Goal: Information Seeking & Learning: Learn about a topic

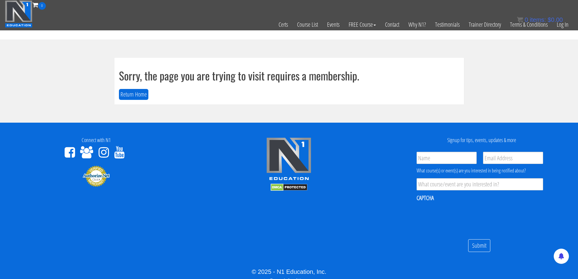
click at [562, 24] on div "0 items: $ 0.00" at bounding box center [540, 19] width 46 height 9
click at [564, 25] on link "Log In" at bounding box center [562, 25] width 21 height 30
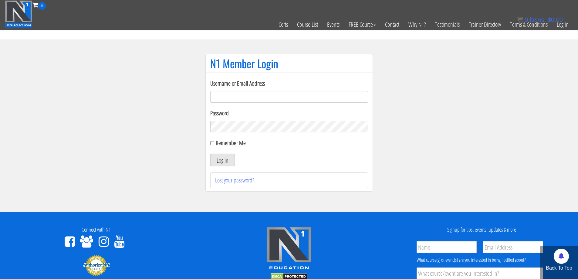
click at [276, 99] on input "Username or Email Address" at bounding box center [289, 97] width 158 height 12
type input "jimressos@gmail.com"
click at [230, 162] on button "Log In" at bounding box center [222, 160] width 25 height 13
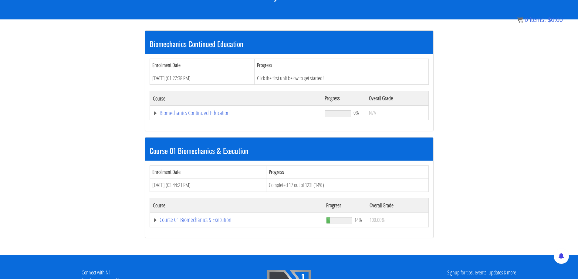
scroll to position [101, 0]
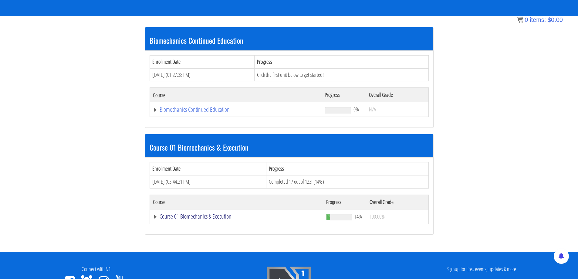
click at [189, 113] on link "Course 01 Biomechanics & Execution" at bounding box center [236, 109] width 166 height 6
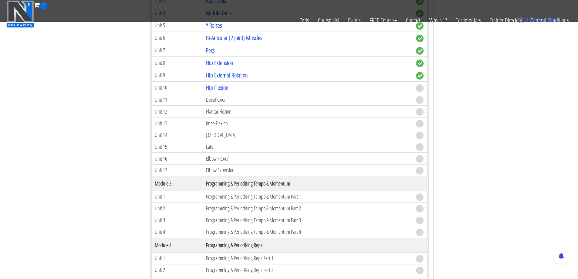
scroll to position [455, 0]
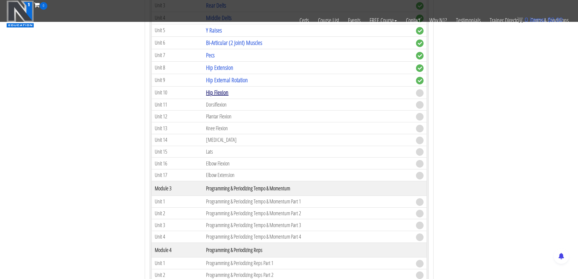
click at [219, 92] on link "Hip Flexion" at bounding box center [217, 92] width 22 height 8
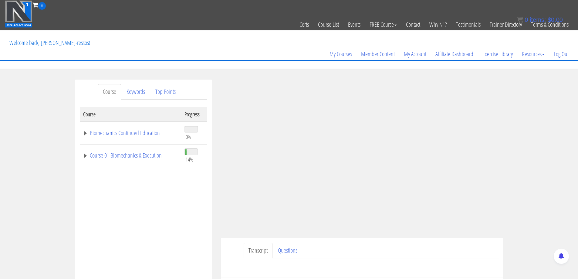
click at [175, 248] on div "Course Progress Biomechanics Continued Education 0% Module 1 Continued Educatio…" at bounding box center [143, 258] width 127 height 303
click at [534, 175] on div "Course Keywords Top Points Course Progress Biomechanics Continued Education 0% …" at bounding box center [289, 250] width 578 height 343
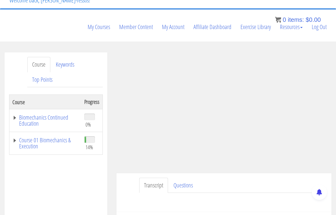
scroll to position [51, 0]
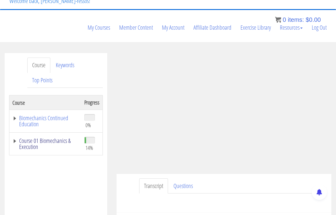
click at [63, 138] on link "Course 01 Biomechanics & Execution" at bounding box center [45, 144] width 66 height 12
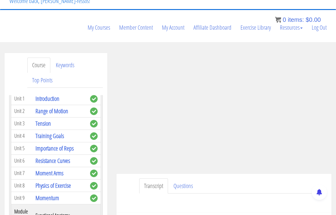
scroll to position [101, 0]
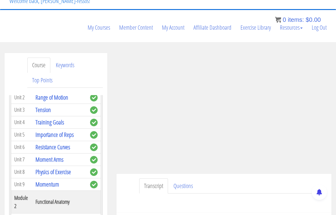
click at [131, 174] on div "Transcript Questions Have a question on this unit? Please submit it here: Name …" at bounding box center [223, 193] width 215 height 39
click at [127, 174] on div "Transcript Questions Have a question on this unit? Please submit it here: Name …" at bounding box center [223, 193] width 215 height 39
click at [126, 174] on div "Transcript Questions Have a question on this unit? Please submit it here: Name …" at bounding box center [223, 193] width 215 height 39
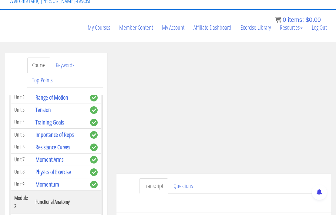
click at [239, 179] on ul "Transcript Questions" at bounding box center [233, 186] width 188 height 15
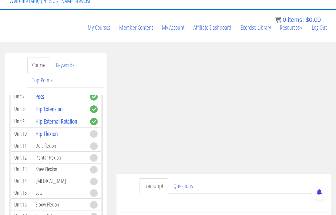
scroll to position [303, 0]
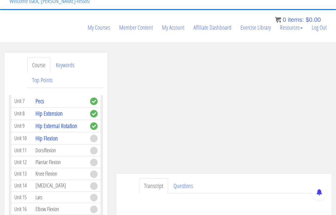
click at [211, 179] on ul "Transcript Questions" at bounding box center [233, 186] width 188 height 15
click at [224, 179] on ul "Transcript Questions" at bounding box center [233, 186] width 188 height 15
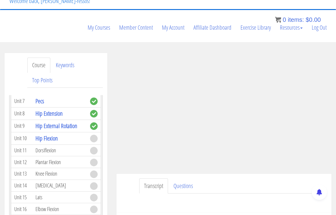
click at [224, 179] on ul "Transcript Questions" at bounding box center [233, 186] width 188 height 15
click at [216, 179] on ul "Transcript Questions" at bounding box center [233, 186] width 188 height 15
click at [246, 179] on ul "Transcript Questions" at bounding box center [233, 186] width 188 height 15
click at [220, 179] on ul "Transcript Questions" at bounding box center [233, 186] width 188 height 15
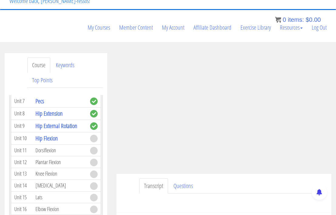
click at [220, 179] on ul "Transcript Questions" at bounding box center [233, 186] width 188 height 15
click at [221, 179] on ul "Transcript Questions" at bounding box center [233, 186] width 188 height 15
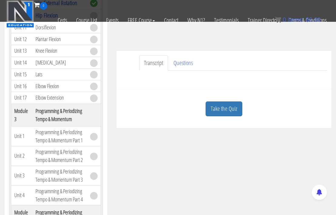
scroll to position [152, 0]
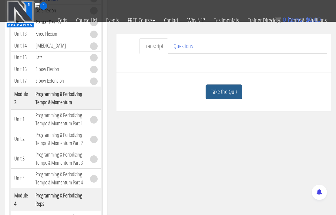
click at [226, 85] on link "Take the Quiz" at bounding box center [224, 92] width 37 height 15
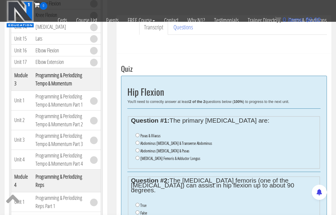
scroll to position [202, 0]
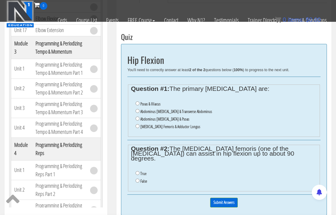
click at [157, 102] on label "Psoas & Illiacus" at bounding box center [150, 104] width 20 height 5
click at [140, 102] on input "Psoas & Illiacus" at bounding box center [138, 104] width 4 height 4
radio input "true"
click at [138, 171] on input "True" at bounding box center [138, 173] width 4 height 4
radio input "true"
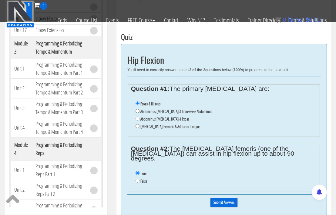
click at [222, 198] on input "Submit Answers" at bounding box center [224, 202] width 28 height 9
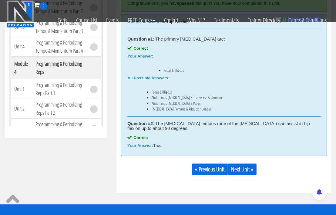
scroll to position [294, 0]
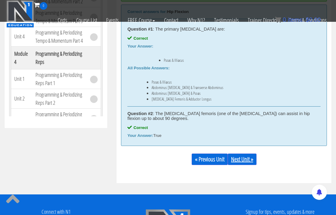
click at [242, 154] on link "Next Unit »" at bounding box center [242, 160] width 29 height 12
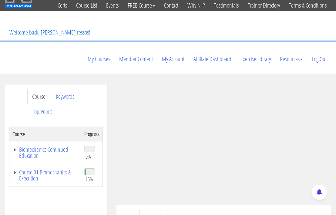
scroll to position [51, 0]
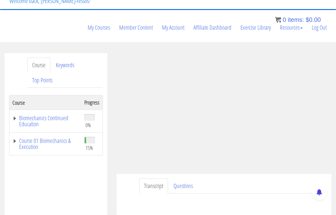
click at [296, 179] on ul "Transcript Questions" at bounding box center [233, 186] width 188 height 15
click at [55, 138] on link "Course 01 Biomechanics & Execution" at bounding box center [45, 144] width 66 height 12
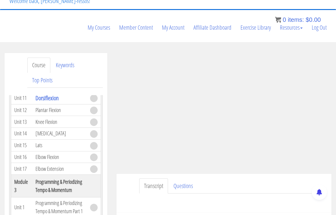
scroll to position [354, 0]
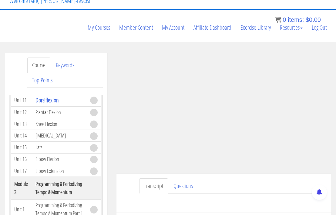
click at [219, 179] on ul "Transcript Questions" at bounding box center [233, 186] width 188 height 15
click at [223, 179] on ul "Transcript Questions" at bounding box center [233, 186] width 188 height 15
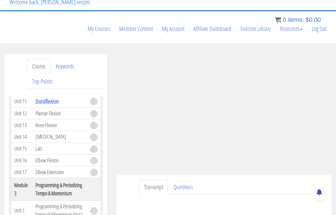
scroll to position [51, 0]
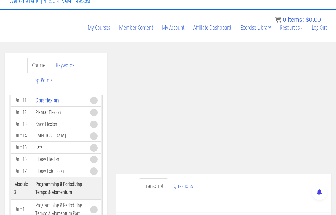
click at [134, 174] on div "Transcript Questions Have a question on this unit? Please submit it here: Name …" at bounding box center [223, 193] width 215 height 39
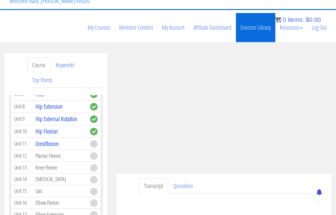
scroll to position [354, 0]
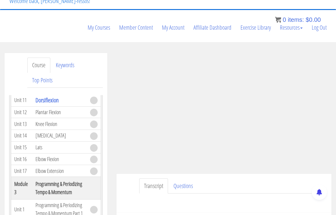
click at [261, 179] on ul "Transcript Questions" at bounding box center [233, 186] width 188 height 15
click at [214, 179] on ul "Transcript Questions" at bounding box center [233, 186] width 188 height 15
click at [213, 179] on ul "Transcript Questions" at bounding box center [233, 186] width 188 height 15
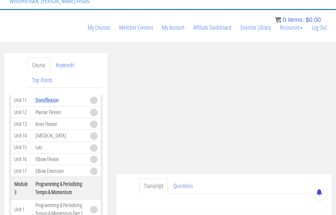
click at [213, 179] on ul "Transcript Questions" at bounding box center [233, 186] width 188 height 15
click at [197, 179] on link "Questions" at bounding box center [183, 186] width 29 height 15
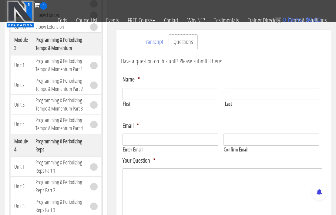
scroll to position [152, 0]
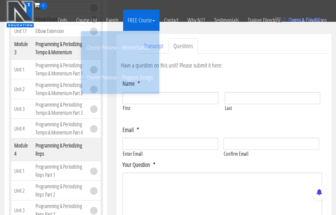
click at [152, 26] on link "FREE Course" at bounding box center [141, 20] width 36 height 21
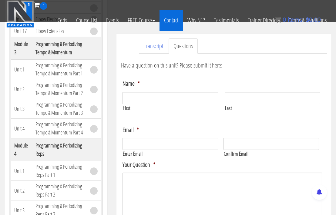
click at [163, 28] on link "Contact" at bounding box center [171, 20] width 23 height 21
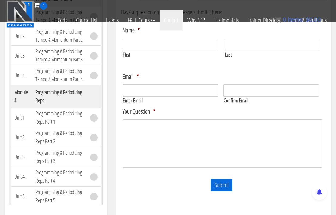
scroll to position [211, 0]
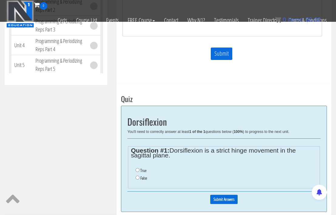
scroll to position [363, 0]
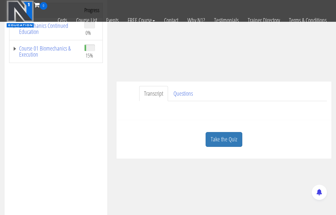
scroll to position [110, 0]
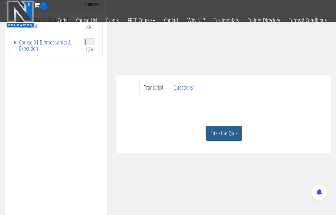
click at [223, 126] on link "Take the Quiz" at bounding box center [224, 133] width 37 height 15
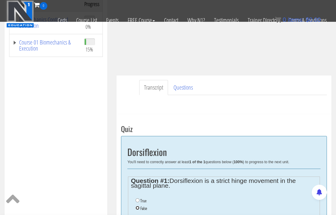
click at [136, 206] on input "False" at bounding box center [138, 208] width 4 height 4
radio input "true"
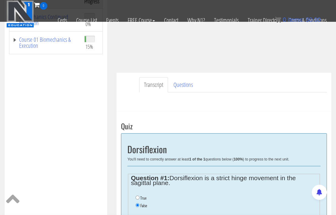
scroll to position [160, 0]
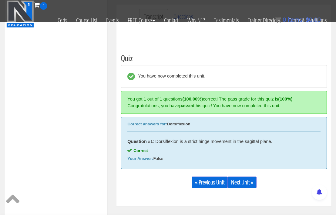
scroll to position [193, 0]
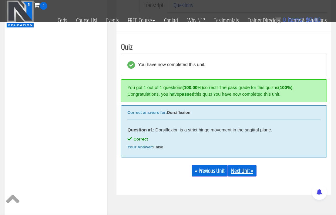
click at [245, 165] on link "Next Unit »" at bounding box center [242, 171] width 29 height 12
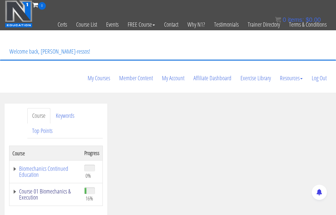
drag, startPoint x: 64, startPoint y: 166, endPoint x: 69, endPoint y: 160, distance: 7.7
click at [63, 189] on link "Course 01 Biomechanics & Execution" at bounding box center [45, 195] width 66 height 12
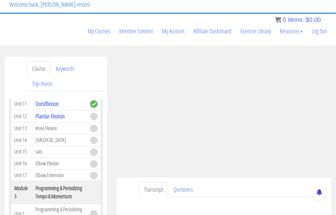
scroll to position [51, 0]
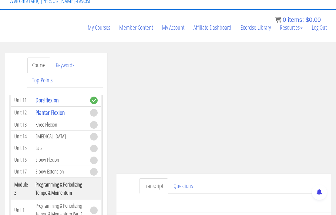
click at [259, 179] on ul "Transcript Questions" at bounding box center [233, 186] width 188 height 15
click at [251, 179] on ul "Transcript Questions" at bounding box center [233, 186] width 188 height 15
click at [240, 179] on ul "Transcript Questions" at bounding box center [233, 186] width 188 height 15
click at [232, 179] on ul "Transcript Questions" at bounding box center [233, 186] width 188 height 15
click at [240, 179] on ul "Transcript Questions" at bounding box center [233, 186] width 188 height 15
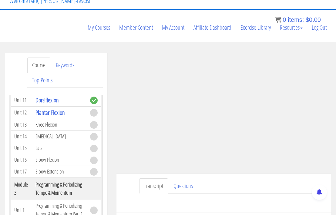
click at [253, 179] on ul "Transcript Questions" at bounding box center [233, 186] width 188 height 15
click at [237, 179] on ul "Transcript Questions" at bounding box center [233, 186] width 188 height 15
click at [239, 179] on ul "Transcript Questions" at bounding box center [233, 186] width 188 height 15
click at [238, 179] on ul "Transcript Questions" at bounding box center [233, 186] width 188 height 15
click at [250, 179] on ul "Transcript Questions" at bounding box center [233, 186] width 188 height 15
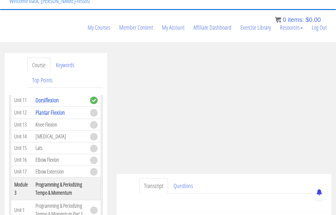
click at [276, 179] on ul "Transcript Questions" at bounding box center [233, 186] width 188 height 15
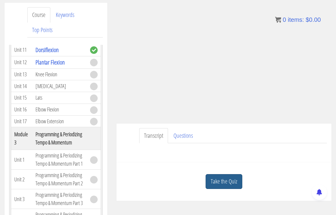
click at [223, 174] on link "Take the Quiz" at bounding box center [224, 181] width 37 height 15
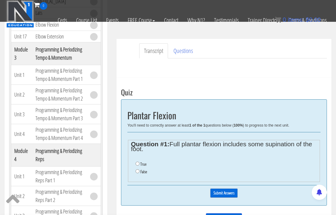
scroll to position [202, 0]
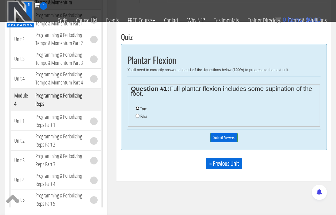
click at [137, 106] on input "True" at bounding box center [138, 108] width 4 height 4
radio input "true"
click at [235, 133] on input "Submit Answers" at bounding box center [224, 137] width 28 height 9
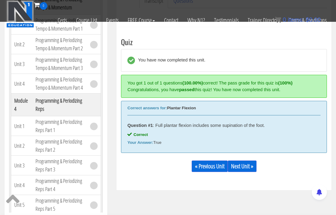
scroll to position [193, 0]
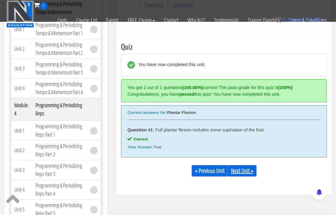
click at [242, 165] on link "Next Unit »" at bounding box center [242, 171] width 29 height 12
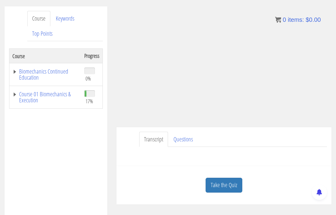
scroll to position [101, 0]
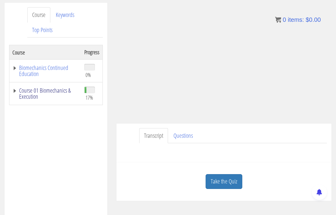
click at [52, 88] on link "Course 01 Biomechanics & Execution" at bounding box center [45, 94] width 66 height 12
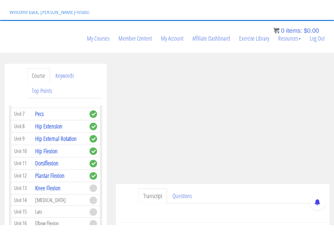
scroll to position [303, 0]
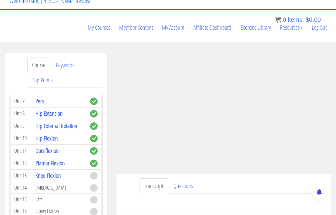
click at [297, 194] on div "Have a question on this unit? Please submit it here: Name * First Last Email * *" at bounding box center [224, 201] width 206 height 15
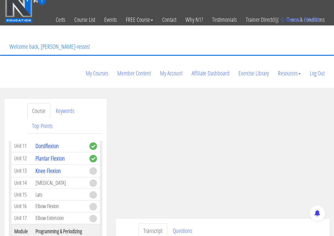
scroll to position [0, 0]
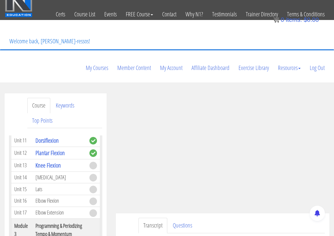
scroll to position [12, 0]
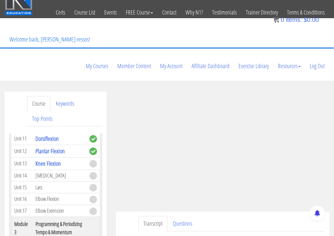
click at [199, 215] on ul "Transcript Questions" at bounding box center [232, 223] width 187 height 15
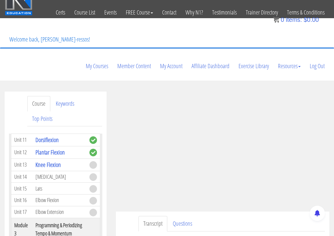
scroll to position [354, 0]
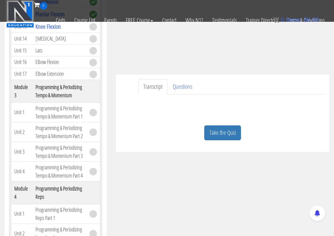
scroll to position [113, 0]
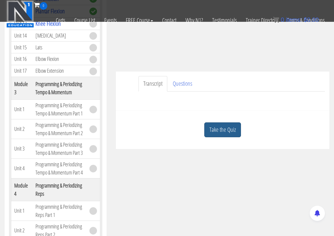
click at [228, 123] on link "Take the Quiz" at bounding box center [222, 130] width 37 height 15
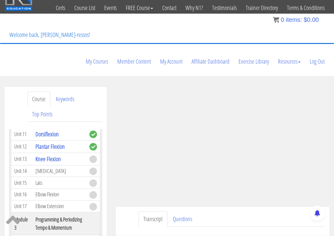
scroll to position [14, 0]
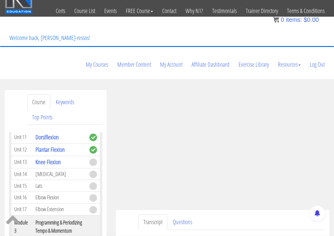
click at [227, 215] on ul "Transcript Questions" at bounding box center [232, 222] width 187 height 15
click at [246, 210] on div "Transcript Questions Have a question on this unit? Please submit it here: Name …" at bounding box center [223, 229] width 214 height 39
click at [236, 215] on ul "Transcript Questions" at bounding box center [232, 222] width 187 height 15
click at [213, 215] on ul "Transcript Questions" at bounding box center [232, 222] width 187 height 15
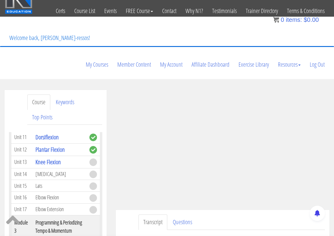
click at [278, 215] on ul "Transcript Questions" at bounding box center [232, 222] width 187 height 15
click at [243, 215] on ul "Transcript Questions" at bounding box center [232, 222] width 187 height 15
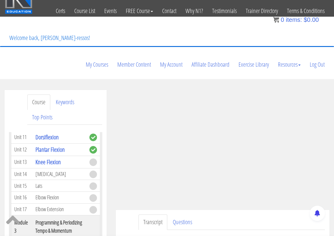
click at [243, 215] on ul "Transcript Questions" at bounding box center [232, 222] width 187 height 15
click at [245, 215] on ul "Transcript Questions" at bounding box center [232, 222] width 187 height 15
click at [233, 215] on ul "Transcript Questions" at bounding box center [232, 222] width 187 height 15
click at [234, 215] on ul "Transcript Questions" at bounding box center [232, 222] width 187 height 15
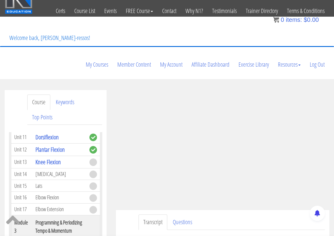
click at [231, 215] on ul "Transcript Questions" at bounding box center [232, 222] width 187 height 15
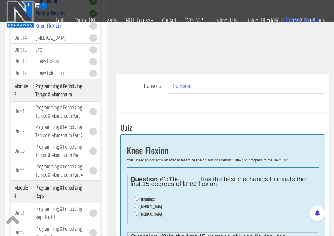
scroll to position [115, 0]
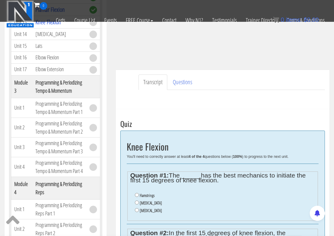
click at [141, 201] on label "[MEDICAL_DATA]" at bounding box center [151, 203] width 22 height 5
click at [139, 201] on input "Gastrocnemius" at bounding box center [137, 203] width 4 height 4
radio input "true"
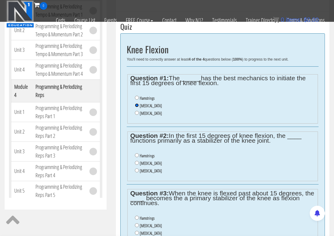
scroll to position [216, 0]
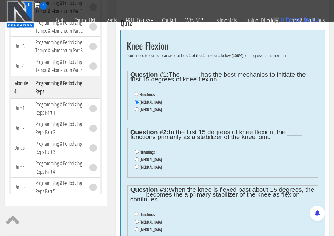
click at [155, 157] on label "Gastrocnemius" at bounding box center [151, 159] width 22 height 5
click at [139, 157] on input "Gastrocnemius" at bounding box center [137, 159] width 4 height 4
radio input "true"
click at [150, 150] on label "Hamstrings" at bounding box center [147, 152] width 15 height 5
click at [139, 150] on input "Hamstrings" at bounding box center [137, 152] width 4 height 4
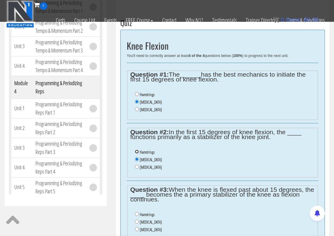
radio input "true"
click at [143, 165] on label "Soleus" at bounding box center [151, 167] width 22 height 5
click at [139, 165] on input "Soleus" at bounding box center [137, 167] width 4 height 4
radio input "true"
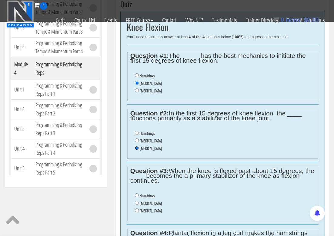
scroll to position [266, 0]
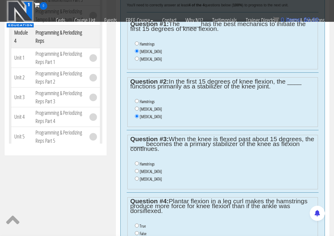
click at [155, 169] on label "Gastrocnemius" at bounding box center [151, 171] width 22 height 5
click at [139, 169] on input "Gastrocnemius" at bounding box center [137, 171] width 4 height 4
radio input "true"
click at [137, 215] on input "True" at bounding box center [137, 226] width 4 height 4
radio input "true"
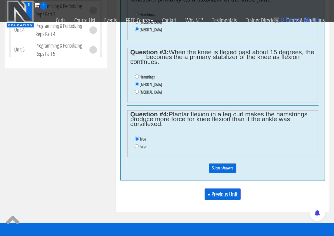
scroll to position [367, 0]
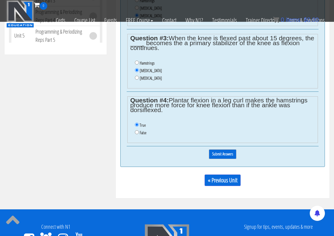
click at [223, 150] on input "Submit Answers" at bounding box center [223, 154] width 28 height 9
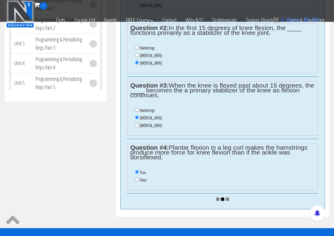
scroll to position [317, 0]
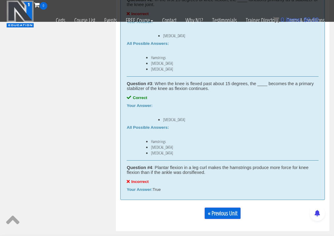
scroll to position [444, 0]
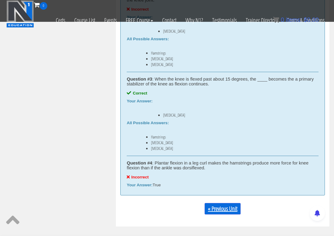
click at [226, 203] on link "« Previous Unit" at bounding box center [223, 209] width 36 height 12
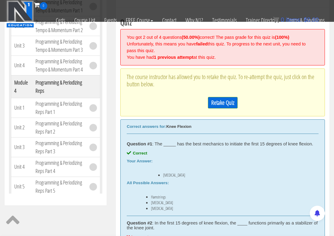
scroll to position [192, 0]
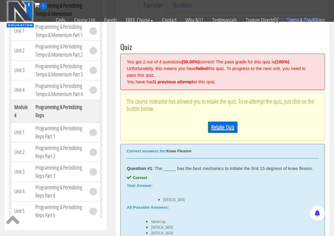
click at [218, 122] on link "Retake Quiz" at bounding box center [223, 128] width 30 height 12
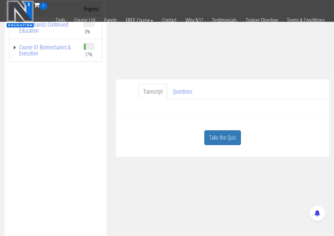
scroll to position [106, 0]
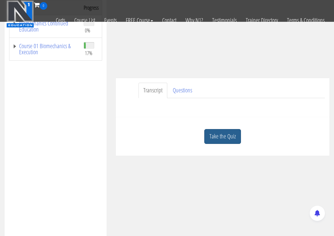
click at [218, 129] on link "Take the Quiz" at bounding box center [222, 136] width 37 height 15
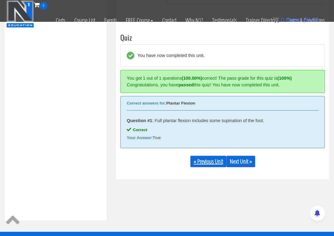
scroll to position [208, 0]
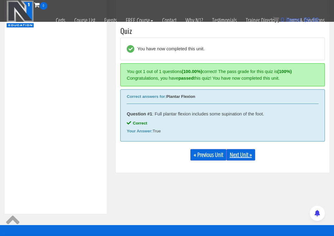
click at [243, 149] on link "Next Unit »" at bounding box center [241, 155] width 29 height 12
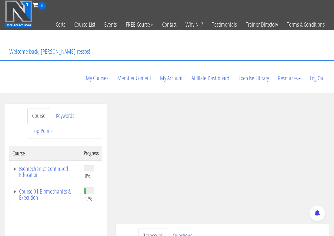
scroll to position [101, 0]
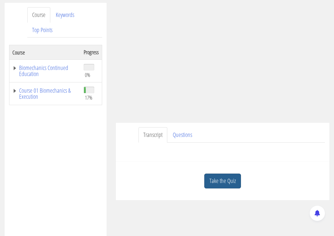
click at [227, 174] on link "Take the Quiz" at bounding box center [222, 181] width 37 height 15
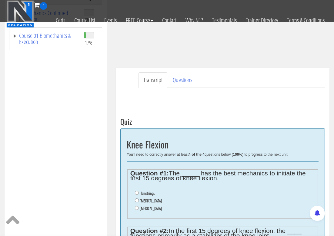
scroll to position [202, 0]
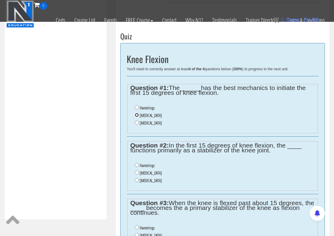
click at [138, 113] on input "Gastrocnemius" at bounding box center [137, 115] width 4 height 4
radio input "true"
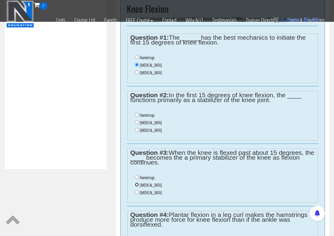
click at [137, 183] on input "Gastrocnemius" at bounding box center [137, 185] width 4 height 4
radio input "true"
click at [138, 113] on input "Hamstrings" at bounding box center [137, 115] width 4 height 4
radio input "true"
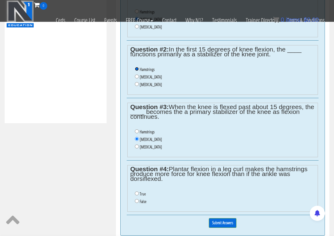
scroll to position [303, 0]
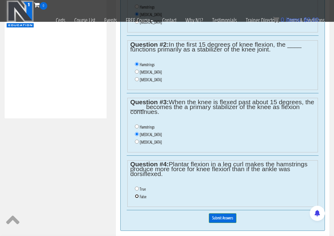
click at [137, 194] on input "False" at bounding box center [137, 196] width 4 height 4
radio input "true"
click at [220, 214] on input "Submit Answers" at bounding box center [223, 218] width 28 height 9
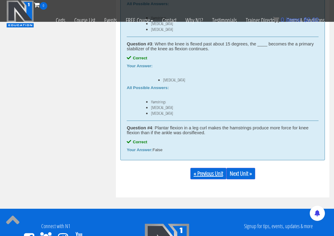
scroll to position [444, 0]
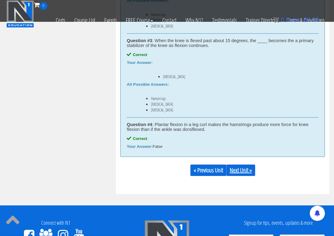
click at [242, 165] on link "Next Unit »" at bounding box center [241, 171] width 29 height 12
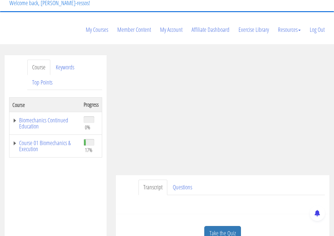
scroll to position [51, 0]
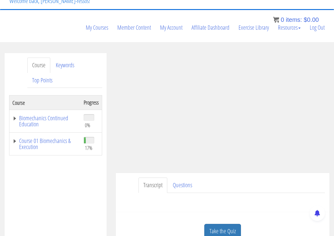
click at [222, 224] on link "Take the Quiz" at bounding box center [222, 231] width 37 height 15
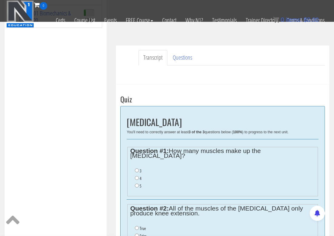
scroll to position [152, 0]
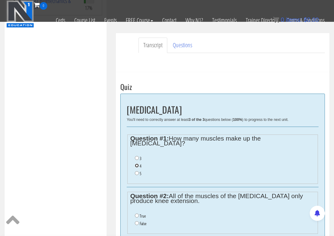
click at [137, 164] on input "4" at bounding box center [137, 166] width 4 height 4
radio input "true"
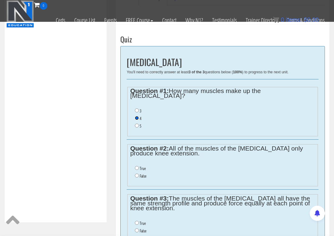
scroll to position [202, 0]
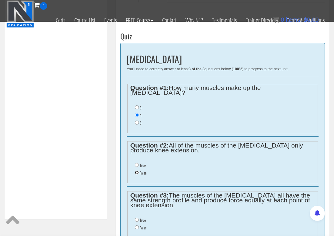
click at [137, 171] on input "False" at bounding box center [137, 173] width 4 height 4
radio input "true"
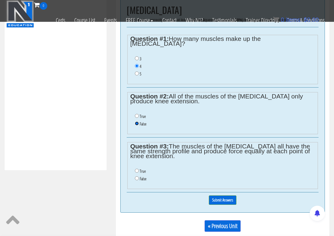
scroll to position [253, 0]
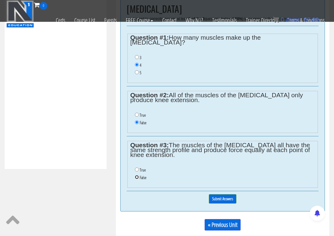
click at [138, 175] on input "False" at bounding box center [137, 177] width 4 height 4
radio input "true"
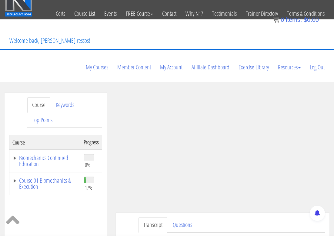
scroll to position [0, 0]
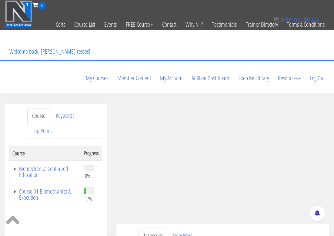
click at [276, 228] on ul "Transcript Questions" at bounding box center [232, 235] width 187 height 15
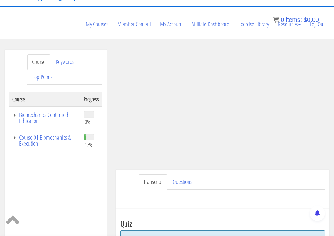
scroll to position [59, 0]
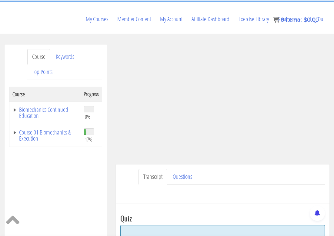
click at [287, 169] on ul "Transcript Questions" at bounding box center [232, 176] width 187 height 15
click at [239, 169] on ul "Transcript Questions" at bounding box center [232, 176] width 187 height 15
click at [237, 169] on ul "Transcript Questions" at bounding box center [232, 176] width 187 height 15
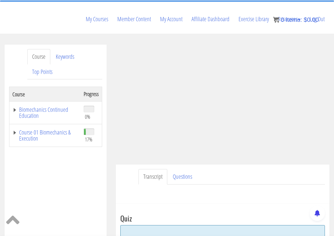
click at [237, 169] on ul "Transcript Questions" at bounding box center [232, 176] width 187 height 15
click at [228, 169] on ul "Transcript Questions" at bounding box center [232, 176] width 187 height 15
click at [230, 169] on ul "Transcript Questions" at bounding box center [232, 176] width 187 height 15
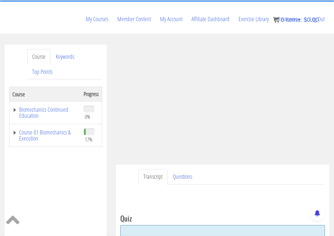
click at [226, 169] on ul "Transcript Questions" at bounding box center [232, 176] width 187 height 15
click at [224, 169] on ul "Transcript Questions" at bounding box center [232, 176] width 187 height 15
click at [255, 169] on ul "Transcript Questions" at bounding box center [232, 176] width 187 height 15
click at [243, 169] on ul "Transcript Questions" at bounding box center [232, 176] width 187 height 15
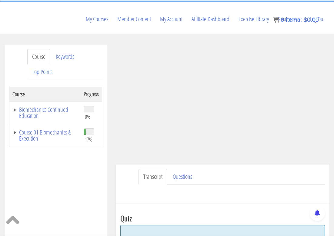
click at [243, 169] on ul "Transcript Questions" at bounding box center [232, 176] width 187 height 15
click at [242, 169] on ul "Transcript Questions" at bounding box center [232, 176] width 187 height 15
click at [243, 169] on ul "Transcript Questions" at bounding box center [232, 176] width 187 height 15
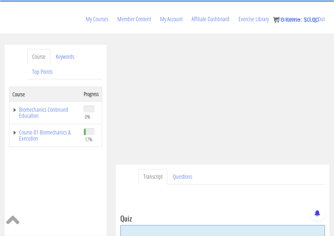
click at [242, 169] on ul "Transcript Questions" at bounding box center [232, 176] width 187 height 15
click at [227, 169] on ul "Transcript Questions" at bounding box center [232, 176] width 187 height 15
click at [224, 169] on ul "Transcript Questions" at bounding box center [232, 176] width 187 height 15
click at [237, 169] on ul "Transcript Questions" at bounding box center [232, 176] width 187 height 15
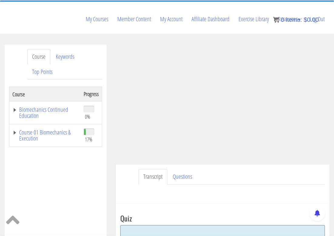
click at [237, 169] on ul "Transcript Questions" at bounding box center [232, 176] width 187 height 15
click at [236, 169] on ul "Transcript Questions" at bounding box center [232, 176] width 187 height 15
click at [223, 169] on ul "Transcript Questions" at bounding box center [232, 176] width 187 height 15
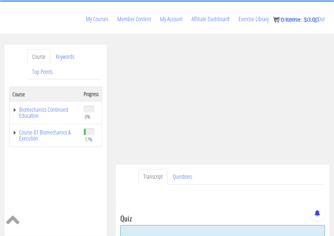
click at [223, 169] on ul "Transcript Questions" at bounding box center [232, 176] width 187 height 15
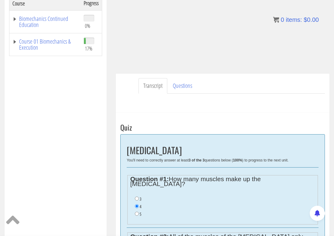
scroll to position [160, 0]
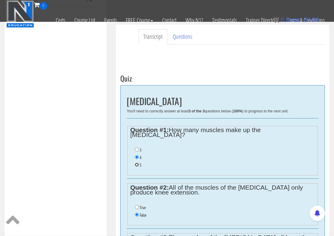
click at [138, 163] on input "5" at bounding box center [137, 165] width 4 height 4
radio input "true"
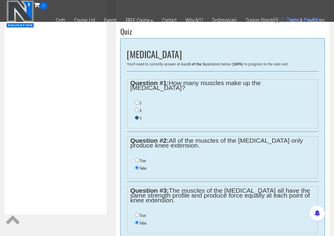
scroll to position [211, 0]
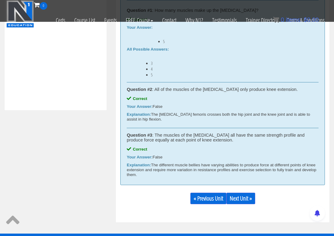
scroll to position [343, 0]
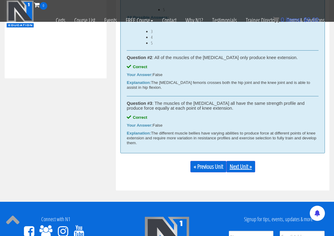
click at [245, 161] on link "Next Unit »" at bounding box center [241, 167] width 29 height 12
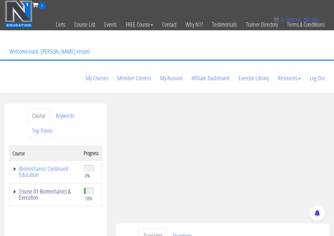
click at [61, 189] on link "Course 01 Biomechanics & Execution" at bounding box center [44, 195] width 65 height 12
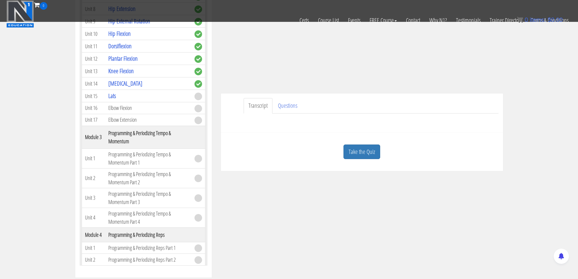
scroll to position [253, 0]
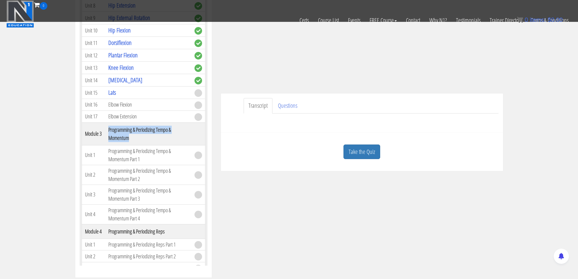
drag, startPoint x: 107, startPoint y: 130, endPoint x: 147, endPoint y: 143, distance: 41.5
click at [137, 139] on th "Programming & Periodizing Tempo & Momentum" at bounding box center [148, 133] width 86 height 23
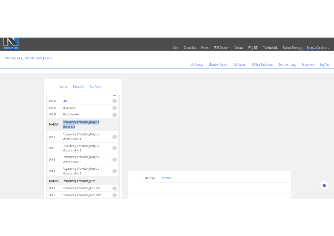
scroll to position [303, 0]
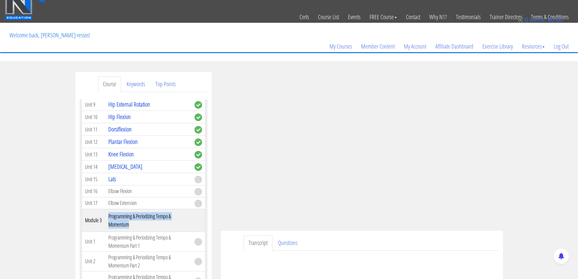
click at [181, 229] on th "Programming & Periodizing Tempo & Momentum" at bounding box center [148, 220] width 86 height 23
click at [184, 223] on th "Programming & Periodizing Tempo & Momentum" at bounding box center [148, 220] width 86 height 23
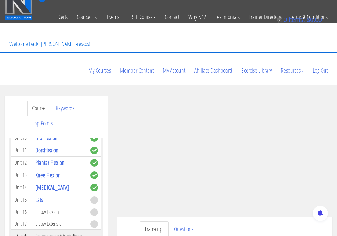
click at [234, 222] on ul "Transcript Questions" at bounding box center [234, 229] width 188 height 15
click at [209, 222] on ul "Transcript Questions" at bounding box center [234, 229] width 188 height 15
click at [218, 222] on ul "Transcript Questions" at bounding box center [234, 229] width 188 height 15
click at [238, 222] on ul "Transcript Questions" at bounding box center [234, 229] width 188 height 15
click at [232, 222] on ul "Transcript Questions" at bounding box center [234, 229] width 188 height 15
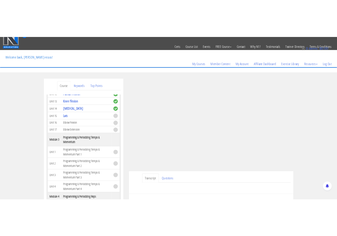
scroll to position [303, 0]
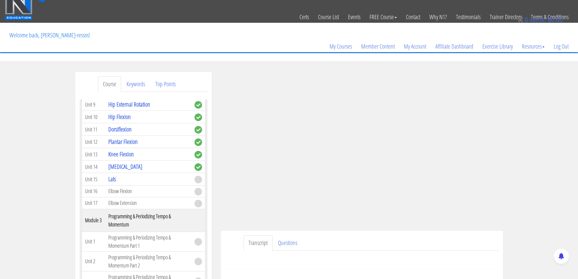
click at [334, 236] on ul "Transcript Questions" at bounding box center [371, 242] width 255 height 15
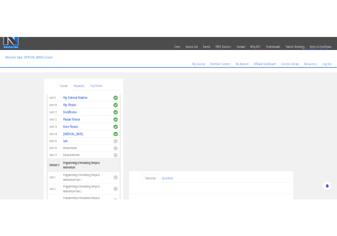
scroll to position [347, 0]
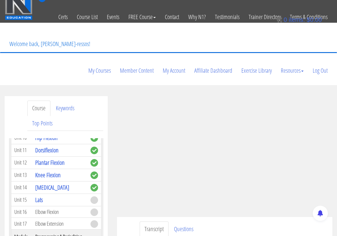
click at [282, 222] on ul "Transcript Questions" at bounding box center [234, 229] width 188 height 15
click at [270, 222] on ul "Transcript Questions" at bounding box center [234, 229] width 188 height 15
click at [137, 217] on div "Transcript Questions Have a question on this unit? Please submit it here: Name …" at bounding box center [224, 236] width 215 height 39
click at [222, 222] on ul "Transcript Questions" at bounding box center [234, 229] width 188 height 15
click at [223, 222] on ul "Transcript Questions" at bounding box center [234, 229] width 188 height 15
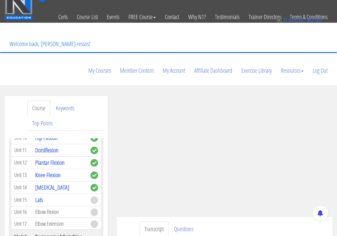
click at [223, 222] on ul "Transcript Questions" at bounding box center [234, 229] width 188 height 15
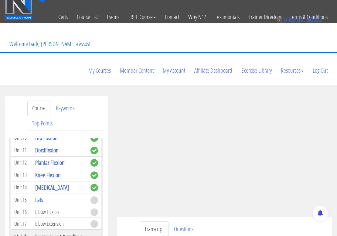
click at [224, 222] on ul "Transcript Questions" at bounding box center [234, 229] width 188 height 15
click at [211, 222] on ul "Transcript Questions" at bounding box center [234, 229] width 188 height 15
click at [212, 222] on ul "Transcript Questions" at bounding box center [234, 229] width 188 height 15
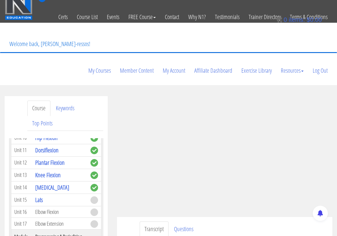
click at [238, 222] on ul "Transcript Questions" at bounding box center [234, 229] width 188 height 15
click at [229, 222] on ul "Transcript Questions" at bounding box center [234, 229] width 188 height 15
click at [279, 222] on ul "Transcript Questions" at bounding box center [234, 229] width 188 height 15
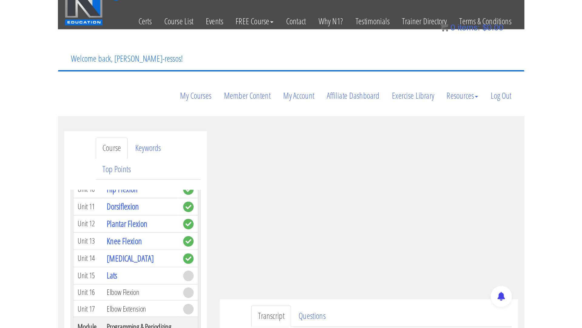
scroll to position [0, 0]
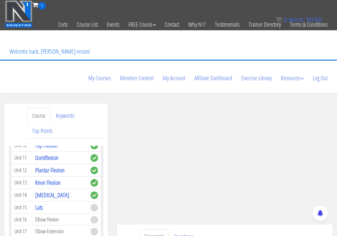
click at [284, 229] on ul "Transcript Questions" at bounding box center [234, 236] width 188 height 15
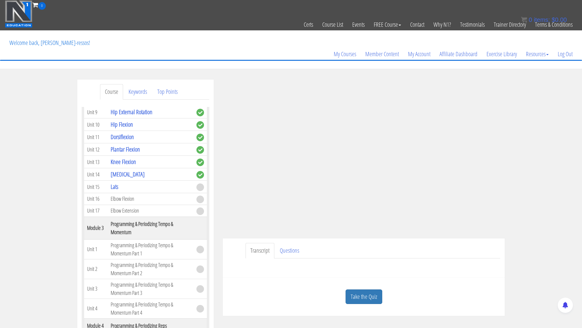
scroll to position [347, 0]
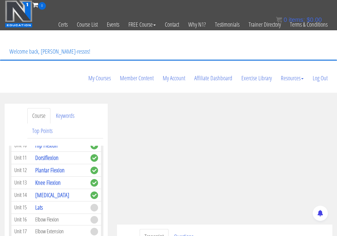
click at [258, 229] on ul "Transcript Questions" at bounding box center [234, 236] width 188 height 15
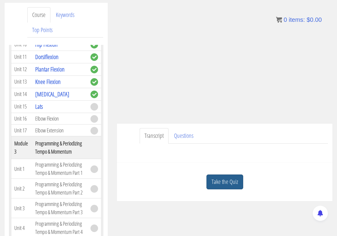
click at [226, 175] on link "Take the Quiz" at bounding box center [224, 182] width 37 height 15
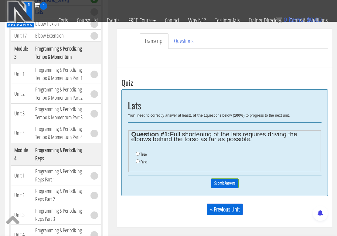
scroll to position [152, 0]
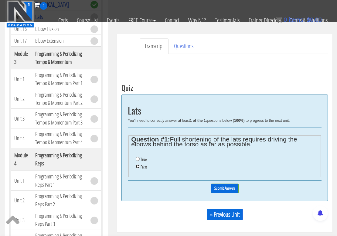
click at [137, 165] on input "False" at bounding box center [138, 167] width 4 height 4
radio input "true"
click at [225, 184] on input "Submit Answers" at bounding box center [225, 188] width 28 height 9
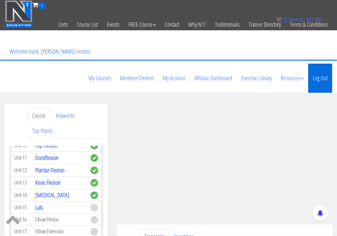
click at [322, 64] on link "Log Out" at bounding box center [320, 78] width 24 height 29
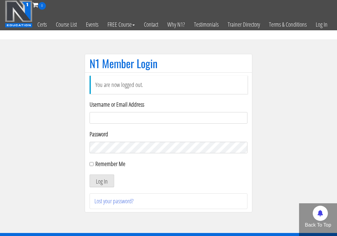
click at [147, 124] on div "Username or Email Address" at bounding box center [168, 112] width 158 height 24
click at [148, 124] on input "Username or Email Address" at bounding box center [168, 118] width 158 height 12
type input "[EMAIL_ADDRESS][DOMAIN_NAME]"
click at [107, 187] on button "Log In" at bounding box center [101, 181] width 25 height 13
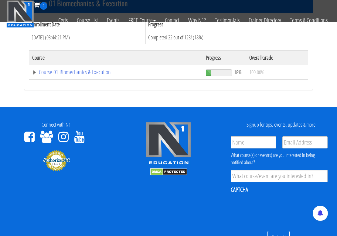
scroll to position [202, 0]
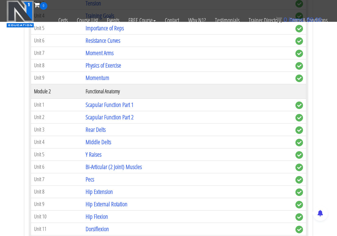
scroll to position [506, 0]
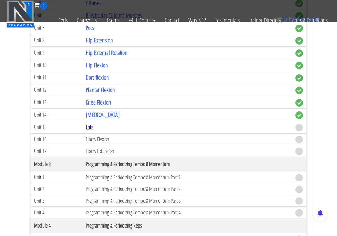
click at [93, 123] on link "Lats" at bounding box center [90, 127] width 8 height 8
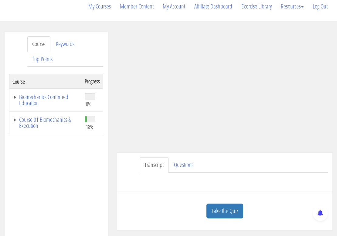
scroll to position [101, 0]
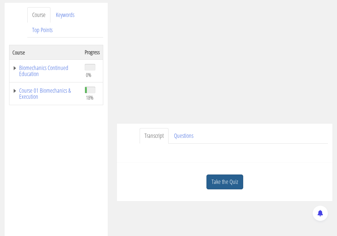
click at [228, 175] on link "Take the Quiz" at bounding box center [224, 182] width 37 height 15
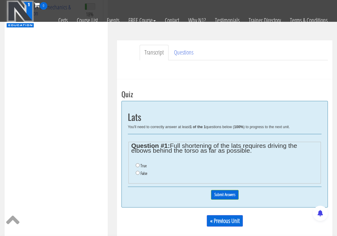
scroll to position [152, 0]
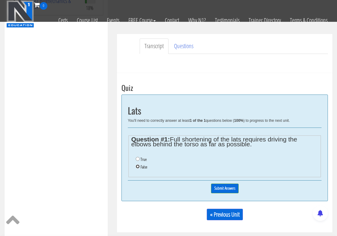
click at [138, 165] on input "False" at bounding box center [138, 167] width 4 height 4
radio input "true"
click at [226, 184] on input "Submit Answers" at bounding box center [225, 188] width 28 height 9
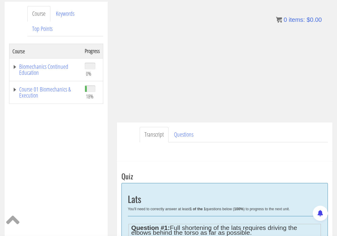
scroll to position [106, 0]
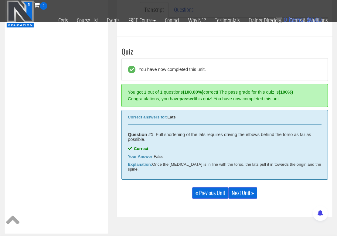
scroll to position [193, 0]
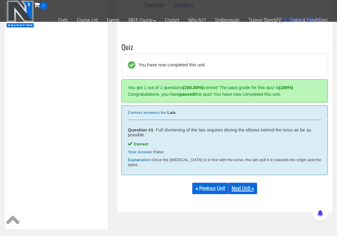
click at [245, 183] on link "Next Unit »" at bounding box center [242, 189] width 29 height 12
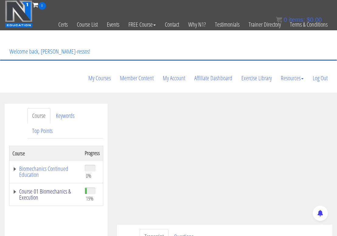
click at [60, 189] on link "Course 01 Biomechanics & Execution" at bounding box center [45, 195] width 66 height 12
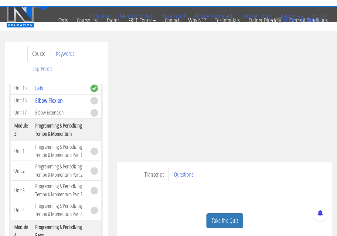
scroll to position [0, 0]
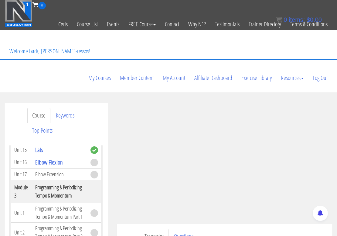
click at [230, 229] on ul "Transcript Questions" at bounding box center [234, 236] width 188 height 15
click at [278, 229] on ul "Transcript Questions" at bounding box center [234, 236] width 188 height 15
click at [228, 229] on ul "Transcript Questions" at bounding box center [234, 236] width 188 height 15
click at [225, 229] on ul "Transcript Questions" at bounding box center [234, 236] width 188 height 15
click at [245, 229] on ul "Transcript Questions" at bounding box center [234, 236] width 188 height 15
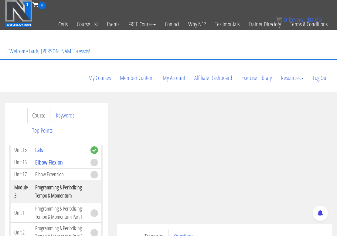
click at [231, 229] on ul "Transcript Questions" at bounding box center [234, 236] width 188 height 15
click at [232, 229] on ul "Transcript Questions" at bounding box center [234, 236] width 188 height 15
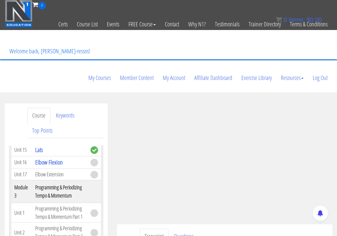
click at [232, 229] on ul "Transcript Questions" at bounding box center [234, 236] width 188 height 15
click at [253, 229] on ul "Transcript Questions" at bounding box center [234, 236] width 188 height 15
click at [254, 229] on ul "Transcript Questions" at bounding box center [234, 236] width 188 height 15
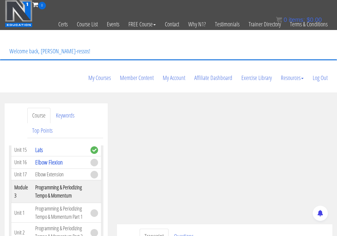
click at [254, 229] on ul "Transcript Questions" at bounding box center [234, 236] width 188 height 15
click at [248, 229] on ul "Transcript Questions" at bounding box center [234, 236] width 188 height 15
click at [247, 229] on ul "Transcript Questions" at bounding box center [234, 236] width 188 height 15
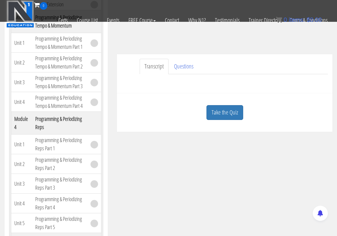
scroll to position [152, 0]
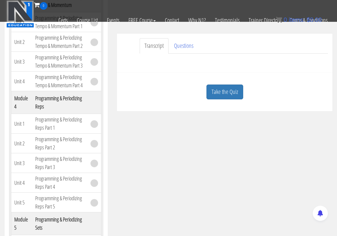
drag, startPoint x: 228, startPoint y: 69, endPoint x: 226, endPoint y: 75, distance: 6.2
click at [228, 85] on link "Take the Quiz" at bounding box center [224, 92] width 37 height 15
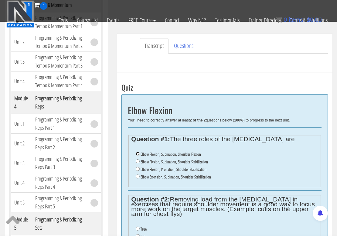
click at [137, 152] on input "Elbow Flexion, Supination, Shoulder Flexion" at bounding box center [138, 154] width 4 height 4
radio input "true"
click at [138, 158] on li "Elbow Flexion, Supination, Shoulder Stabilization" at bounding box center [227, 162] width 182 height 8
click at [138, 160] on input "Elbow Flexion, Supination, Shoulder Stabilization" at bounding box center [138, 162] width 4 height 4
radio input "true"
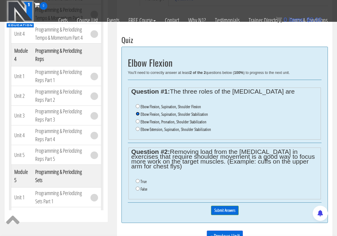
scroll to position [203, 0]
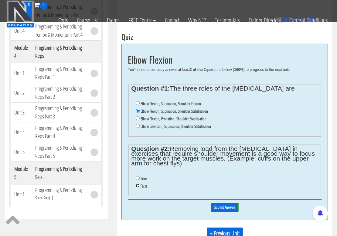
click at [137, 184] on input "False" at bounding box center [138, 186] width 4 height 4
radio input "true"
click at [225, 203] on input "Submit Answers" at bounding box center [225, 207] width 28 height 9
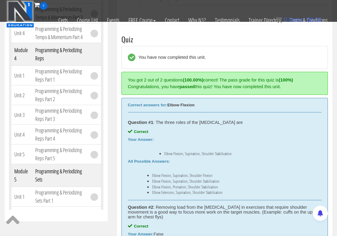
scroll to position [344, 0]
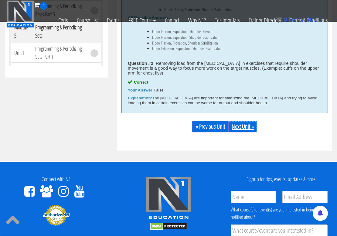
click at [244, 116] on div "« Previous Unit Next Unit »" at bounding box center [224, 126] width 206 height 21
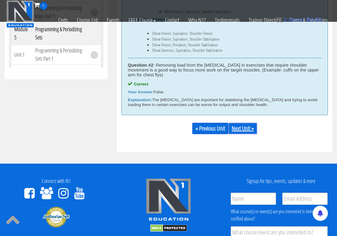
scroll to position [395, 0]
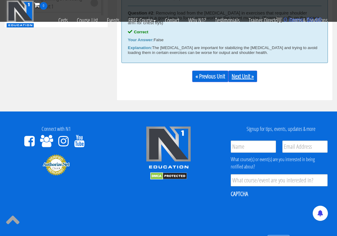
click at [250, 71] on link "Next Unit »" at bounding box center [242, 77] width 29 height 12
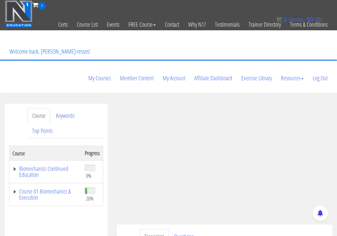
click at [60, 189] on link "Course 01 Biomechanics & Execution" at bounding box center [45, 195] width 66 height 12
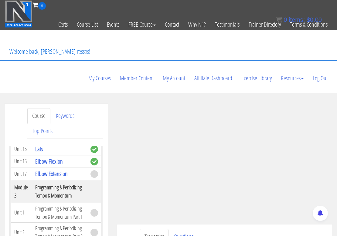
scroll to position [404, 0]
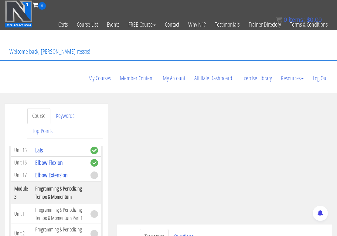
click at [202, 229] on ul "Transcript Questions" at bounding box center [234, 236] width 188 height 15
click at [245, 229] on ul "Transcript Questions" at bounding box center [234, 236] width 188 height 15
click at [267, 229] on ul "Transcript Questions" at bounding box center [234, 236] width 188 height 15
click at [289, 229] on ul "Transcript Questions" at bounding box center [234, 236] width 188 height 15
click at [287, 229] on ul "Transcript Questions" at bounding box center [234, 236] width 188 height 15
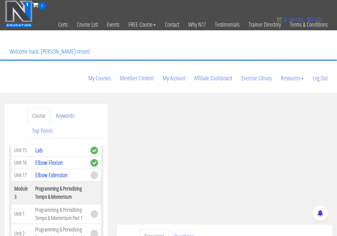
click at [287, 229] on ul "Transcript Questions" at bounding box center [234, 236] width 188 height 15
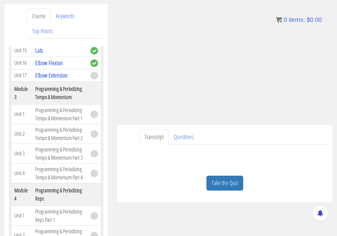
scroll to position [101, 0]
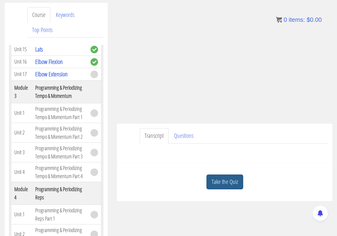
click at [234, 175] on link "Take the Quiz" at bounding box center [224, 182] width 37 height 15
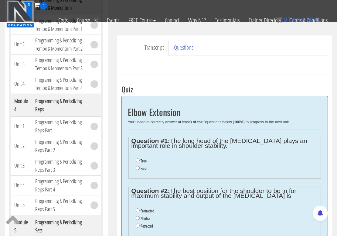
scroll to position [152, 0]
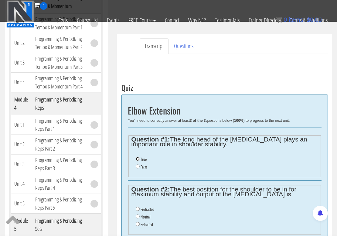
click at [137, 157] on input "True" at bounding box center [138, 159] width 4 height 4
radio input "true"
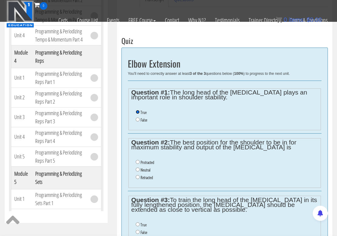
scroll to position [202, 0]
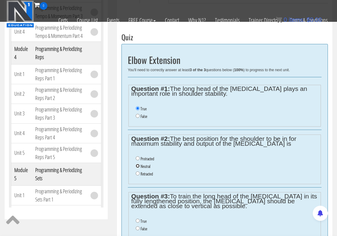
click at [138, 164] on input "Neutral" at bounding box center [138, 166] width 4 height 4
radio input "true"
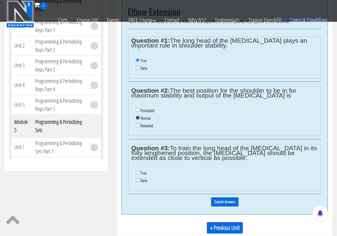
scroll to position [253, 0]
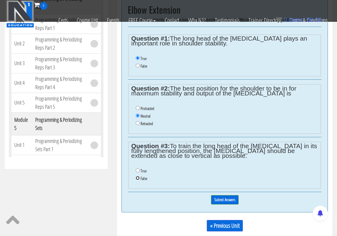
click at [138, 176] on input "False" at bounding box center [138, 178] width 4 height 4
radio input "true"
click at [226, 195] on input "Submit Answers" at bounding box center [225, 199] width 28 height 9
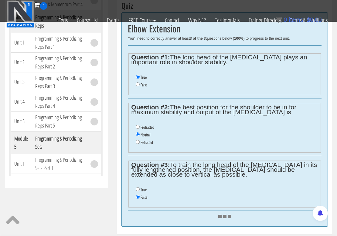
scroll to position [202, 0]
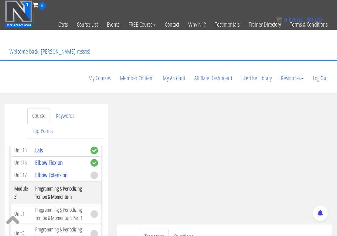
click at [234, 229] on ul "Transcript Questions" at bounding box center [234, 236] width 188 height 15
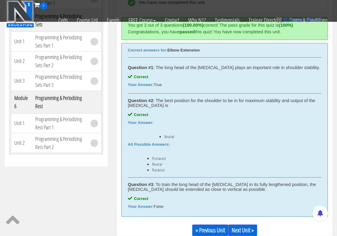
scroll to position [256, 0]
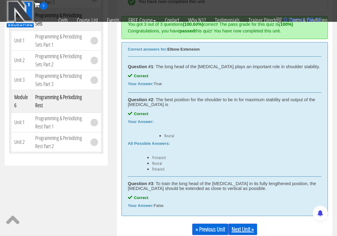
click at [241, 224] on link "Next Unit »" at bounding box center [242, 230] width 29 height 12
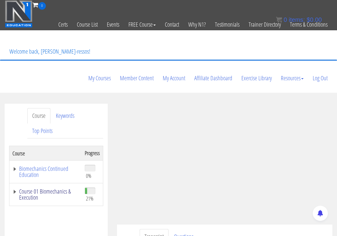
click at [48, 189] on link "Course 01 Biomechanics & Execution" at bounding box center [45, 195] width 66 height 12
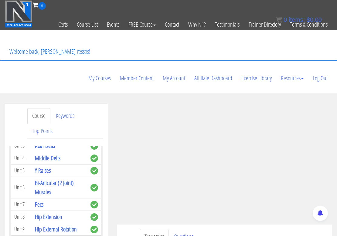
scroll to position [253, 0]
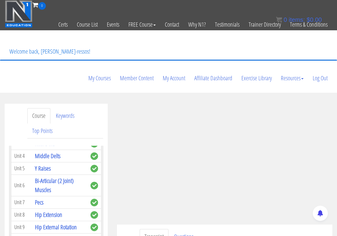
click at [271, 229] on ul "Transcript Questions" at bounding box center [234, 236] width 188 height 15
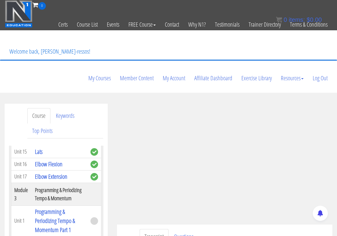
scroll to position [404, 0]
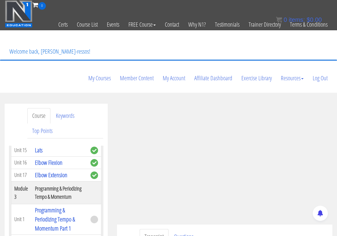
click at [36, 183] on th "Programming & Periodizing Tempo & Momentum" at bounding box center [60, 192] width 56 height 23
drag, startPoint x: 14, startPoint y: 188, endPoint x: 63, endPoint y: 198, distance: 49.6
click at [63, 198] on tr "Module 3 Programming & Periodizing Tempo & Momentum" at bounding box center [56, 192] width 90 height 23
copy tr "Module 3 Programming & Periodizing Tempo & Momentum"
click at [248, 229] on ul "Transcript Questions" at bounding box center [234, 236] width 188 height 15
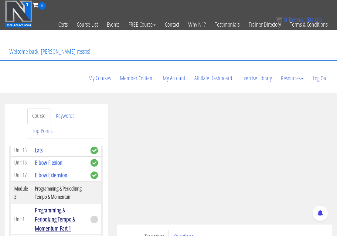
drag, startPoint x: 74, startPoint y: 230, endPoint x: 71, endPoint y: 229, distance: 3.6
click at [71, 229] on td "Programming & Periodizing Tempo & Momentum Part 1" at bounding box center [60, 219] width 56 height 31
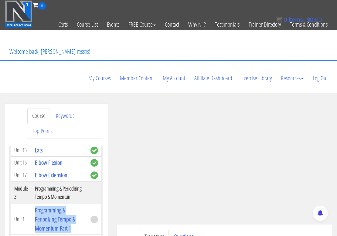
drag, startPoint x: 72, startPoint y: 231, endPoint x: 35, endPoint y: 214, distance: 40.8
click at [35, 214] on td "Programming & Periodizing Tempo & Momentum Part 1" at bounding box center [60, 219] width 56 height 31
copy link "Programming & Periodizing Tempo & Momentum Part 1"
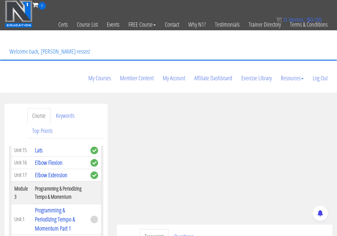
click at [270, 229] on ul "Transcript Questions" at bounding box center [234, 236] width 188 height 15
click at [221, 229] on ul "Transcript Questions" at bounding box center [234, 236] width 188 height 15
click at [201, 229] on ul "Transcript Questions" at bounding box center [234, 236] width 188 height 15
click at [204, 229] on ul "Transcript Questions" at bounding box center [234, 236] width 188 height 15
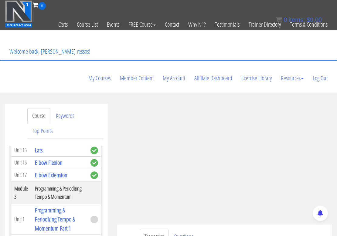
click at [204, 229] on ul "Transcript Questions" at bounding box center [234, 236] width 188 height 15
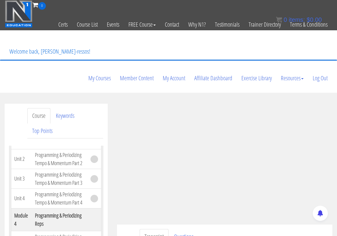
scroll to position [485, 0]
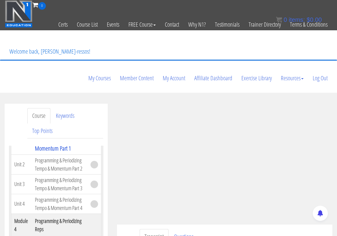
drag, startPoint x: 216, startPoint y: 209, endPoint x: 220, endPoint y: 208, distance: 3.6
click at [217, 229] on ul "Transcript Questions" at bounding box center [234, 236] width 188 height 15
click at [220, 229] on ul "Transcript Questions" at bounding box center [234, 236] width 188 height 15
click at [241, 229] on ul "Transcript Questions" at bounding box center [234, 236] width 188 height 15
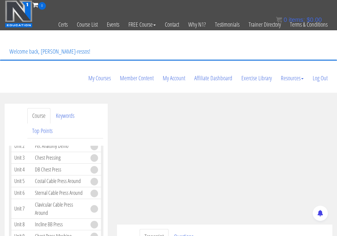
scroll to position [1193, 0]
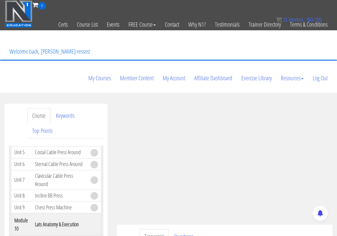
click at [241, 229] on ul "Transcript Questions" at bounding box center [234, 236] width 188 height 15
click at [240, 229] on ul "Transcript Questions" at bounding box center [234, 236] width 188 height 15
click at [249, 229] on ul "Transcript Questions" at bounding box center [234, 236] width 188 height 15
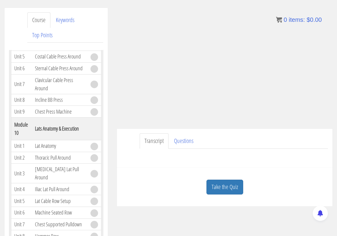
scroll to position [101, 0]
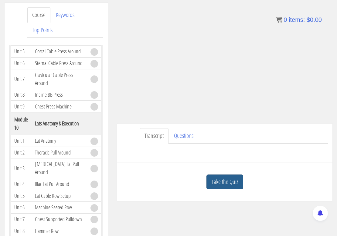
click at [226, 175] on link "Take the Quiz" at bounding box center [224, 182] width 37 height 15
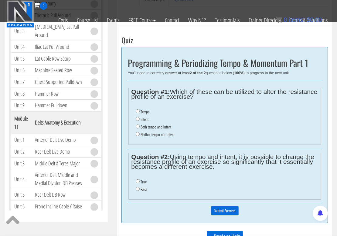
scroll to position [202, 0]
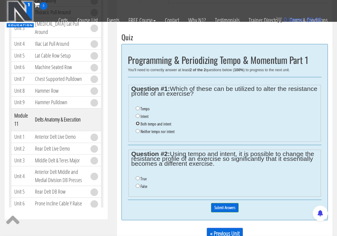
click at [137, 122] on input "Both tempo and intent" at bounding box center [138, 124] width 4 height 4
radio input "true"
click at [138, 184] on input "False" at bounding box center [138, 186] width 4 height 4
radio input "true"
click at [225, 203] on input "Submit Answers" at bounding box center [225, 207] width 28 height 9
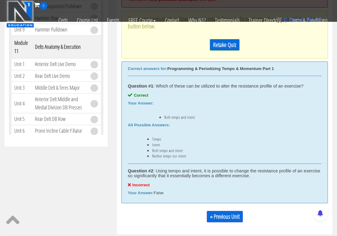
scroll to position [294, 0]
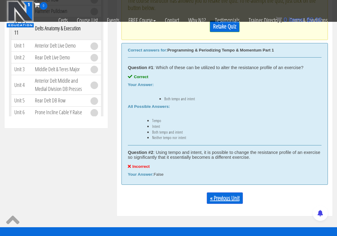
click at [225, 193] on link "« Previous Unit" at bounding box center [225, 199] width 36 height 12
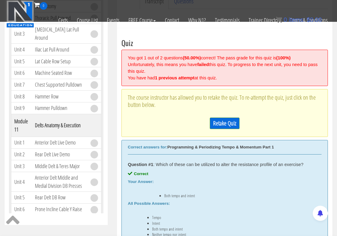
scroll to position [193, 0]
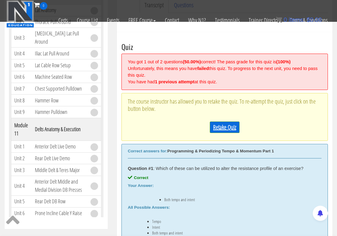
click at [225, 122] on link "Retake Quiz" at bounding box center [225, 128] width 30 height 12
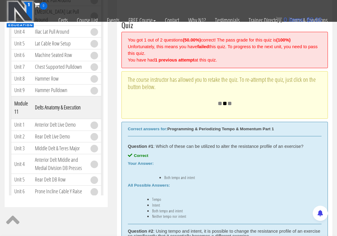
scroll to position [243, 0]
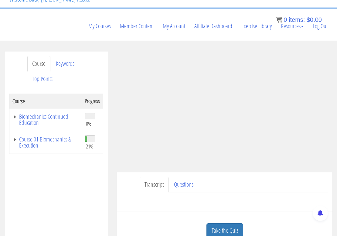
scroll to position [103, 0]
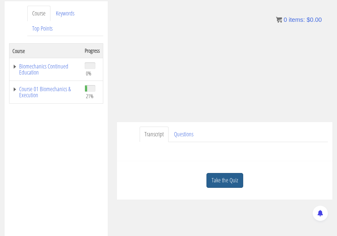
click at [229, 173] on link "Take the Quiz" at bounding box center [224, 180] width 37 height 15
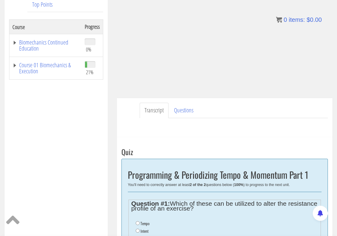
scroll to position [204, 0]
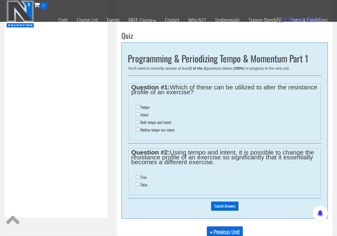
click at [150, 120] on label "Both tempo and intent" at bounding box center [155, 122] width 31 height 5
click at [140, 120] on input "Both tempo and intent" at bounding box center [138, 122] width 4 height 4
radio input "true"
click at [138, 183] on input "False" at bounding box center [138, 185] width 4 height 4
radio input "true"
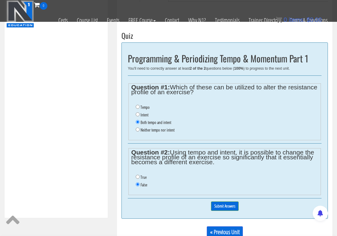
click at [142, 175] on label "True" at bounding box center [143, 177] width 6 height 5
click at [140, 175] on input "True" at bounding box center [138, 177] width 4 height 4
radio input "true"
click at [224, 202] on input "Submit Answers" at bounding box center [225, 206] width 28 height 9
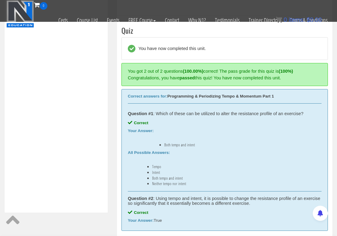
scroll to position [243, 0]
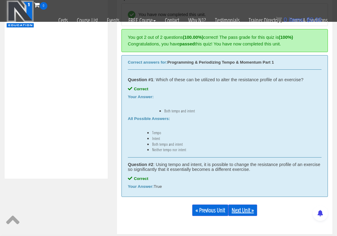
click at [244, 205] on link "Next Unit »" at bounding box center [242, 211] width 29 height 12
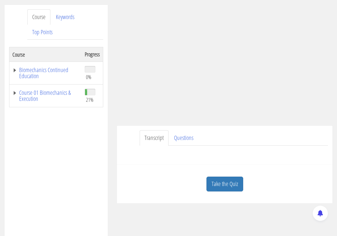
scroll to position [101, 0]
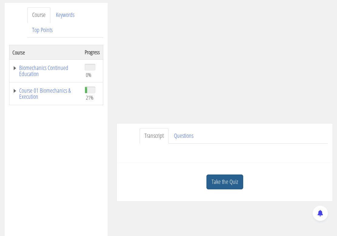
click at [223, 175] on link "Take the Quiz" at bounding box center [224, 182] width 37 height 15
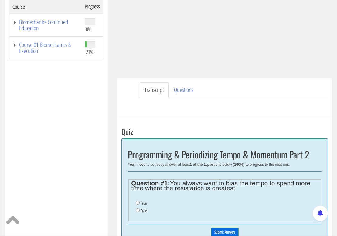
scroll to position [152, 0]
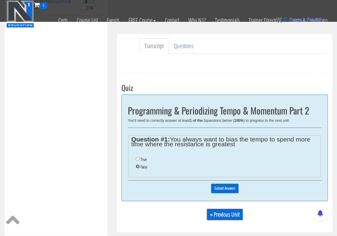
click at [137, 165] on input "False" at bounding box center [138, 167] width 4 height 4
radio input "true"
click at [226, 184] on input "Submit Answers" at bounding box center [225, 188] width 28 height 9
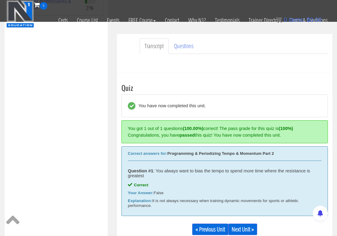
scroll to position [193, 0]
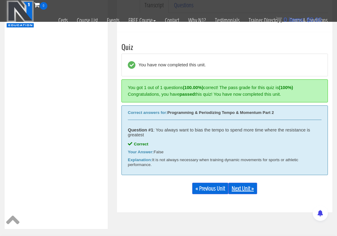
click at [241, 183] on link "Next Unit »" at bounding box center [242, 189] width 29 height 12
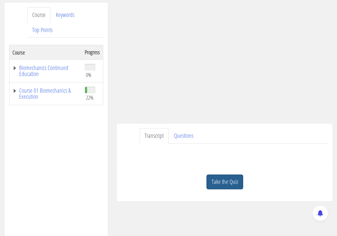
click at [226, 175] on link "Take the Quiz" at bounding box center [224, 182] width 37 height 15
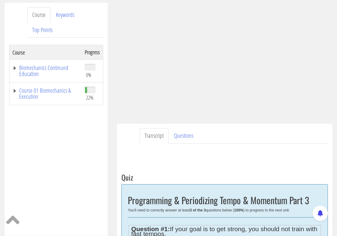
scroll to position [202, 0]
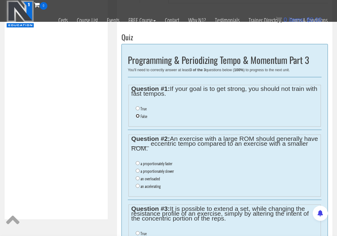
click at [138, 114] on input "False" at bounding box center [138, 116] width 4 height 4
radio input "true"
click at [137, 161] on input "a proportionately faster" at bounding box center [138, 163] width 4 height 4
radio input "true"
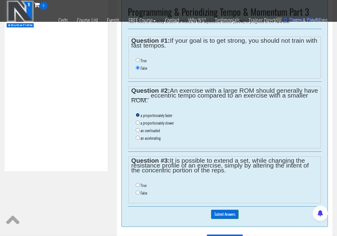
scroll to position [253, 0]
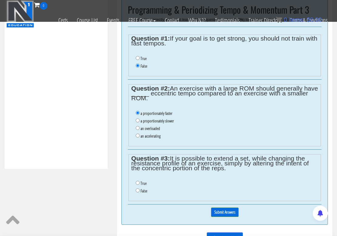
click at [142, 181] on label "True" at bounding box center [143, 183] width 6 height 5
click at [140, 181] on input "True" at bounding box center [138, 183] width 4 height 4
radio input "true"
click at [227, 208] on input "Submit Answers" at bounding box center [225, 212] width 28 height 9
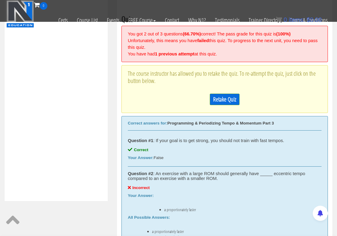
scroll to position [193, 0]
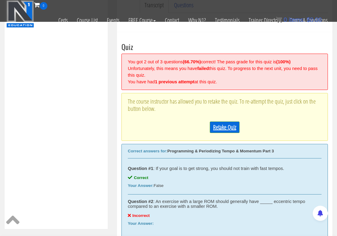
click at [220, 122] on link "Retake Quiz" at bounding box center [225, 128] width 30 height 12
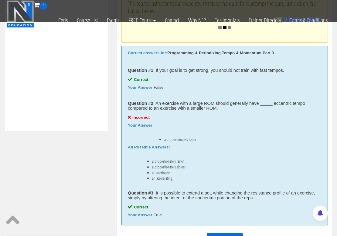
scroll to position [294, 0]
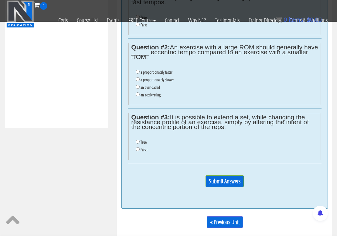
click at [134, 136] on ul "True False" at bounding box center [224, 146] width 187 height 21
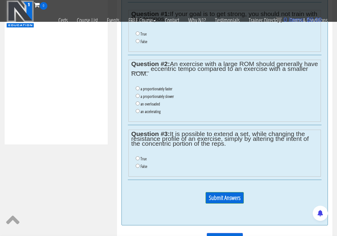
scroll to position [243, 0]
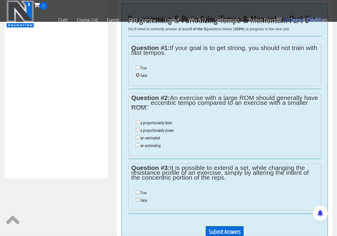
click at [138, 73] on input "False" at bounding box center [138, 75] width 4 height 4
radio input "true"
click at [138, 191] on input "True" at bounding box center [138, 193] width 4 height 4
radio input "true"
click at [138, 128] on input "a proportionately slower" at bounding box center [138, 130] width 4 height 4
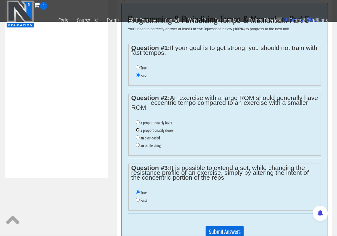
radio input "true"
click at [229, 226] on input "Submit Answers" at bounding box center [224, 232] width 38 height 12
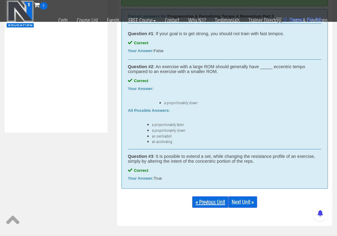
scroll to position [294, 0]
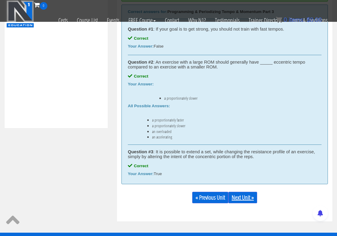
click at [245, 192] on link "Next Unit »" at bounding box center [242, 198] width 29 height 12
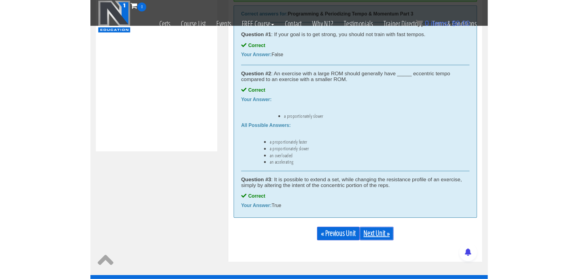
scroll to position [279, 0]
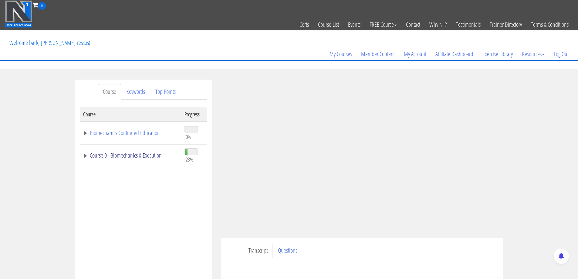
click at [156, 155] on link "Course 01 Biomechanics & Execution" at bounding box center [130, 155] width 95 height 6
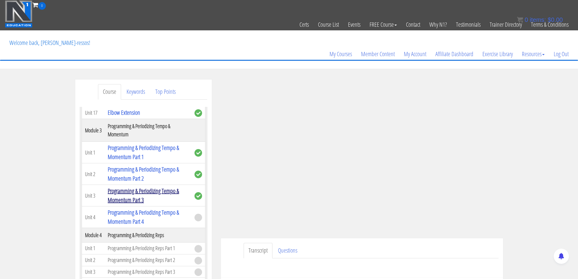
scroll to position [404, 0]
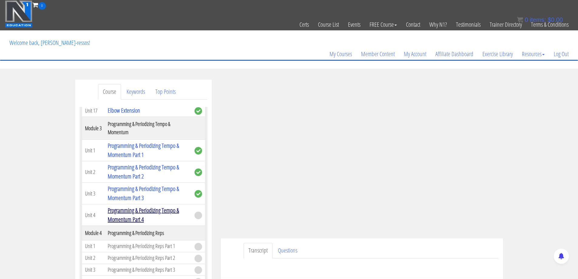
click at [140, 212] on link "Programming & Periodizing Tempo & Momentum Part 4" at bounding box center [143, 214] width 71 height 17
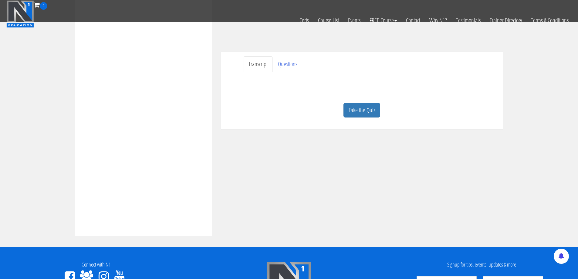
scroll to position [152, 0]
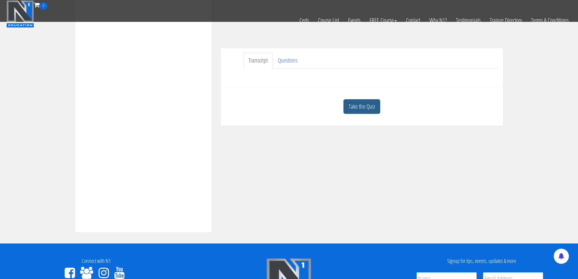
click at [361, 109] on link "Take the Quiz" at bounding box center [361, 106] width 37 height 15
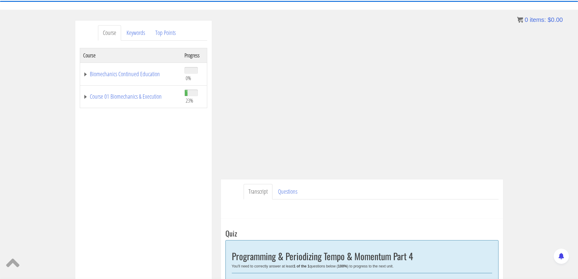
scroll to position [59, 0]
click at [139, 97] on link "Course 01 Biomechanics & Execution" at bounding box center [130, 96] width 95 height 6
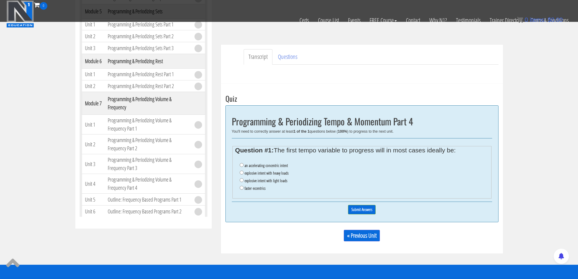
scroll to position [160, 0]
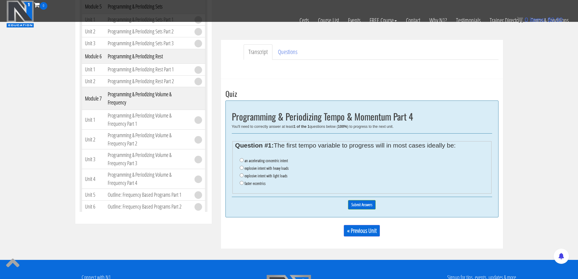
click at [251, 161] on label "an accelerating concentric intent" at bounding box center [266, 160] width 43 height 5
click at [244, 161] on input "an accelerating concentric intent" at bounding box center [242, 160] width 4 height 4
radio input "true"
click at [361, 204] on input "Submit Answers" at bounding box center [362, 204] width 28 height 9
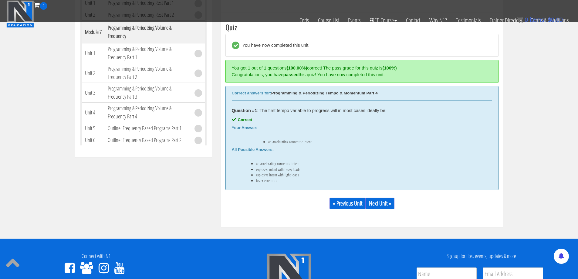
scroll to position [230, 0]
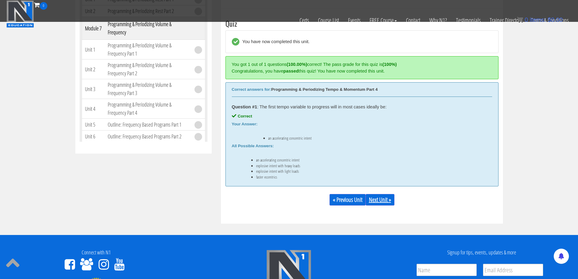
click at [380, 200] on link "Next Unit »" at bounding box center [380, 200] width 29 height 12
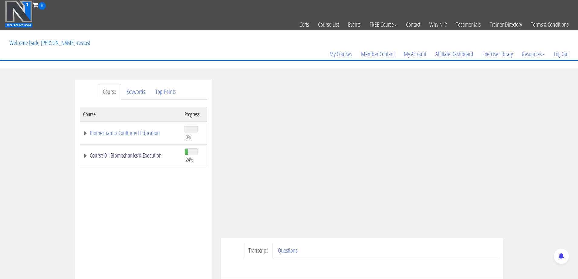
click at [144, 152] on link "Course 01 Biomechanics & Execution" at bounding box center [130, 155] width 95 height 6
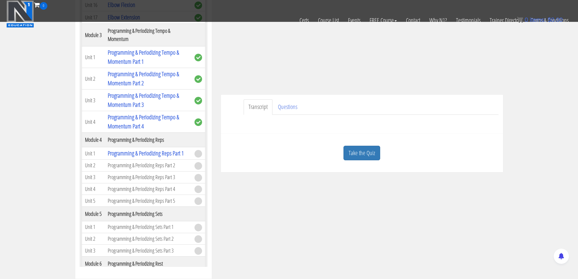
scroll to position [106, 0]
click at [363, 151] on link "Take the Quiz" at bounding box center [361, 151] width 37 height 15
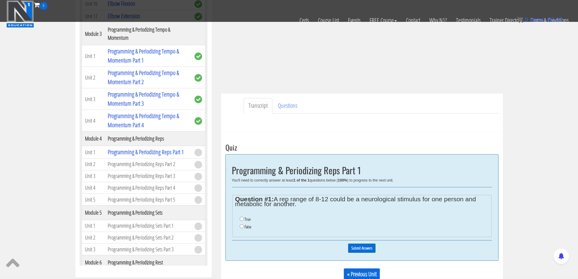
click at [244, 219] on li "True" at bounding box center [364, 219] width 249 height 8
click at [242, 218] on input "True" at bounding box center [242, 219] width 4 height 4
radio input "true"
click at [365, 249] on input "Submit Answers" at bounding box center [362, 247] width 28 height 9
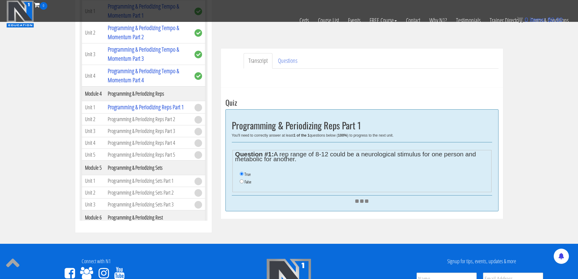
scroll to position [157, 0]
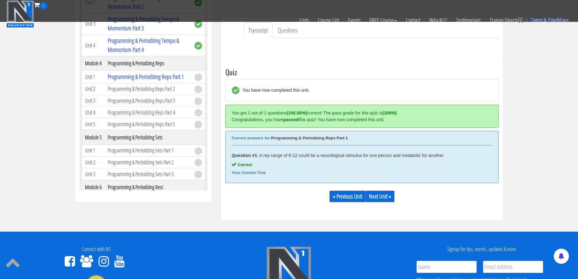
scroll to position [230, 0]
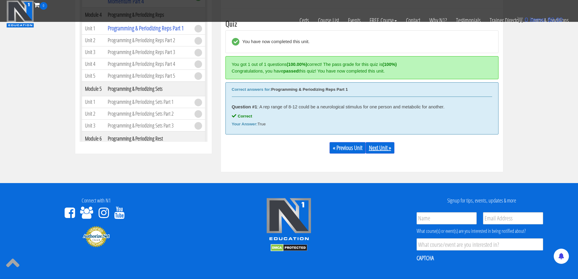
click at [382, 148] on link "Next Unit »" at bounding box center [380, 148] width 29 height 12
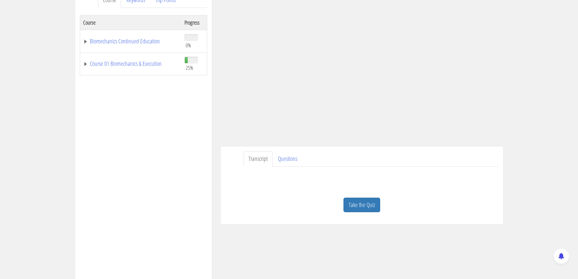
scroll to position [101, 0]
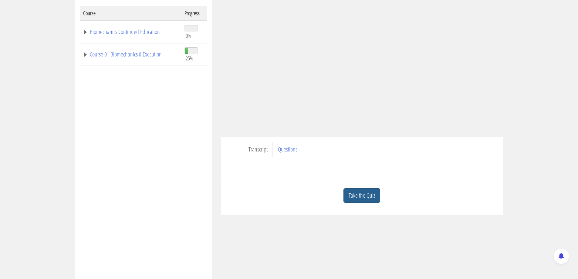
click at [356, 198] on link "Take the Quiz" at bounding box center [361, 195] width 37 height 15
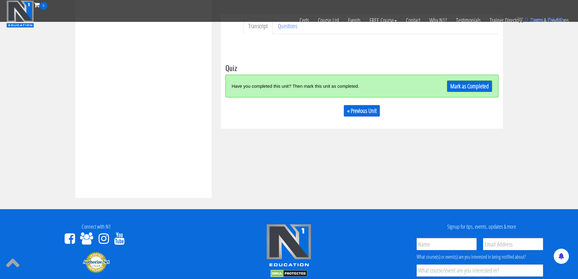
scroll to position [152, 0]
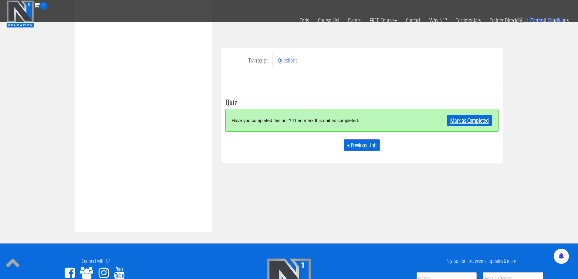
click at [458, 121] on link "Mark as Completed" at bounding box center [469, 121] width 45 height 12
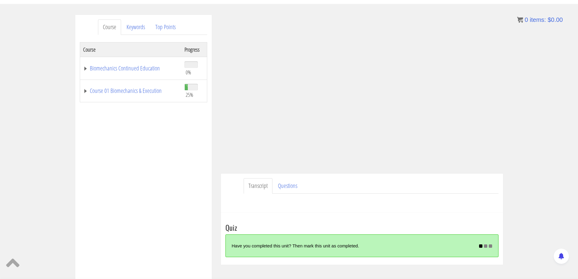
scroll to position [65, 0]
click at [144, 88] on link "Course 01 Biomechanics & Execution" at bounding box center [130, 90] width 95 height 6
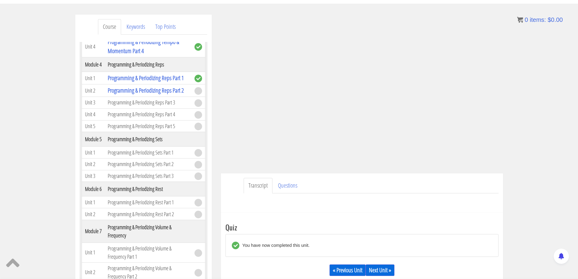
scroll to position [506, 0]
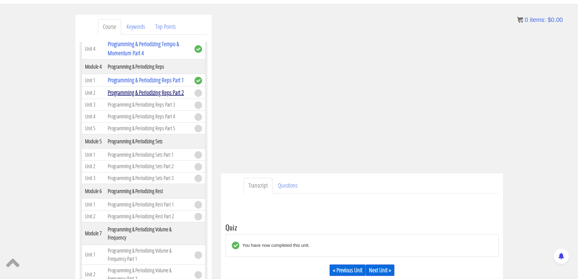
click at [153, 96] on link "Programming & Periodizing Reps Part 2" at bounding box center [146, 92] width 76 height 8
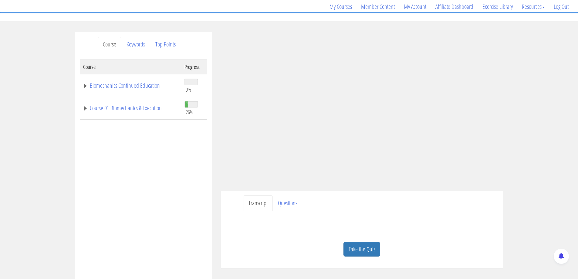
scroll to position [51, 0]
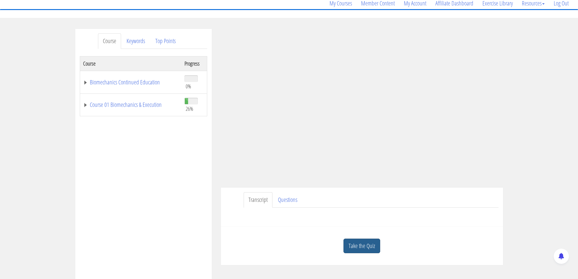
click at [361, 247] on link "Take the Quiz" at bounding box center [361, 245] width 37 height 15
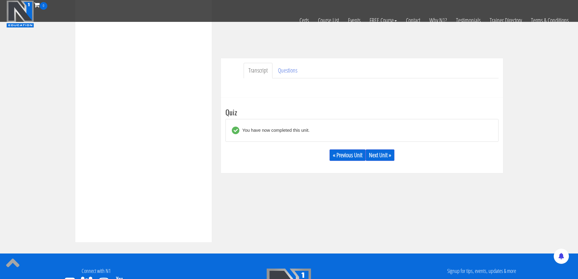
scroll to position [152, 0]
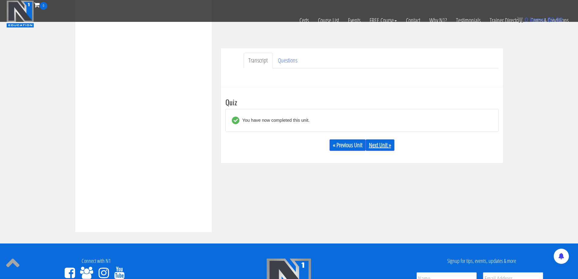
click at [381, 145] on link "Next Unit »" at bounding box center [380, 145] width 29 height 12
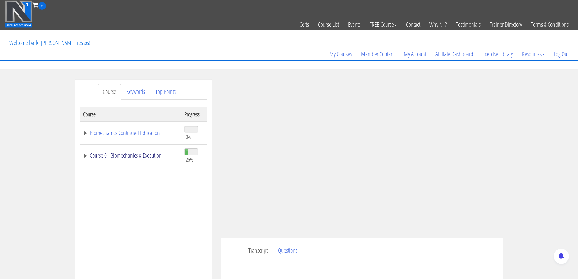
click at [158, 153] on link "Course 01 Biomechanics & Execution" at bounding box center [130, 155] width 95 height 6
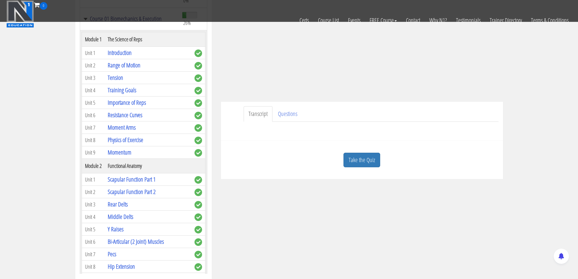
scroll to position [152, 0]
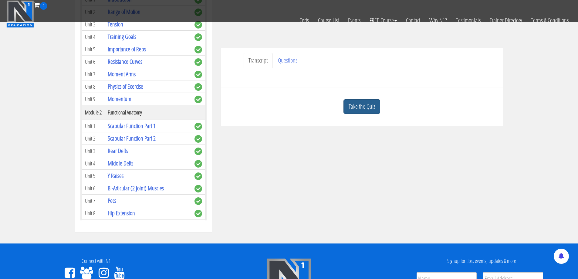
click at [360, 108] on link "Take the Quiz" at bounding box center [361, 106] width 37 height 15
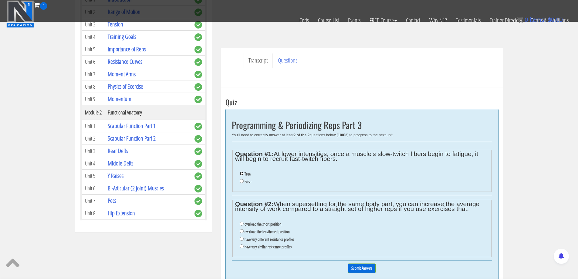
click at [241, 174] on input "True" at bounding box center [242, 173] width 4 height 4
radio input "true"
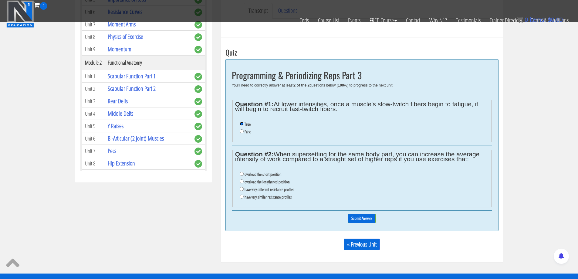
scroll to position [202, 0]
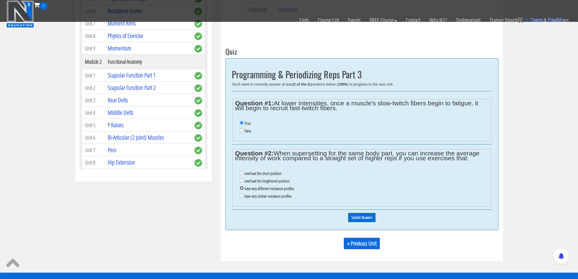
click at [242, 188] on input "have very different resistance profiles" at bounding box center [242, 188] width 4 height 4
radio input "true"
click at [365, 215] on input "Submit Answers" at bounding box center [362, 217] width 28 height 9
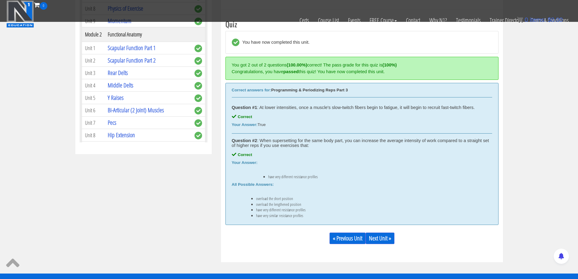
scroll to position [230, 0]
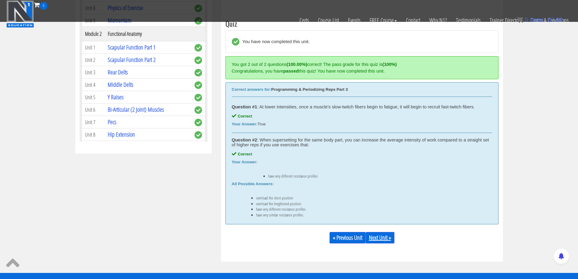
click at [378, 235] on link "Next Unit »" at bounding box center [380, 238] width 29 height 12
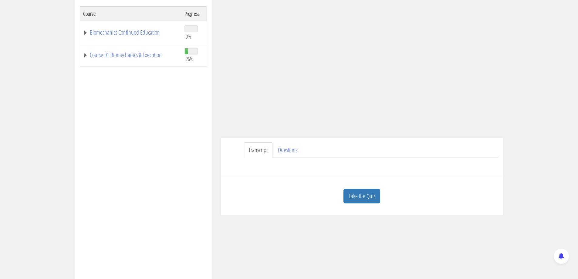
scroll to position [101, 0]
click at [360, 192] on link "Take the Quiz" at bounding box center [361, 195] width 37 height 15
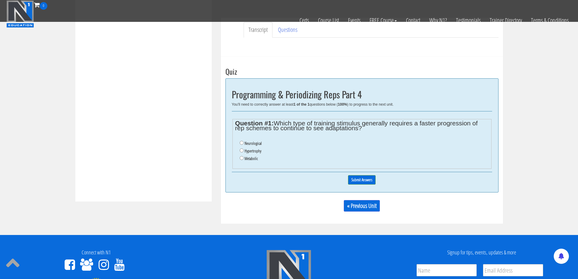
scroll to position [202, 0]
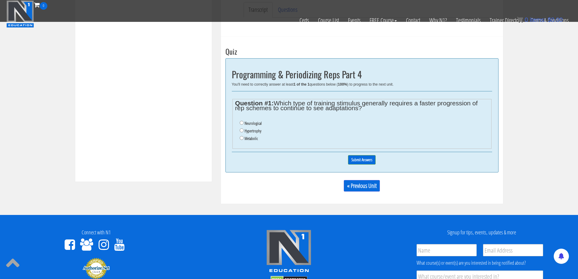
click at [244, 123] on li "Neurological" at bounding box center [364, 124] width 249 height 8
click at [242, 124] on input "Neurological" at bounding box center [242, 123] width 4 height 4
radio input "true"
click at [365, 158] on input "Submit Answers" at bounding box center [362, 159] width 28 height 9
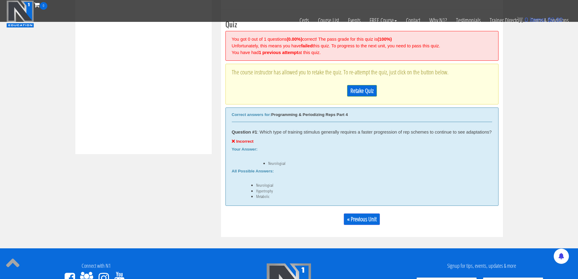
scroll to position [230, 0]
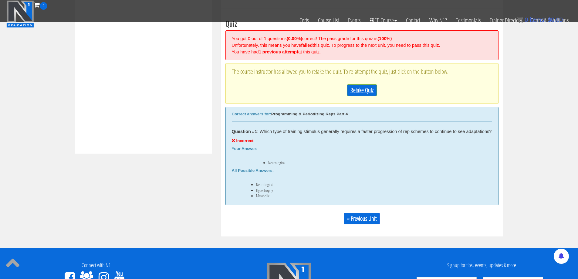
click at [362, 92] on link "Retake Quiz" at bounding box center [362, 90] width 30 height 12
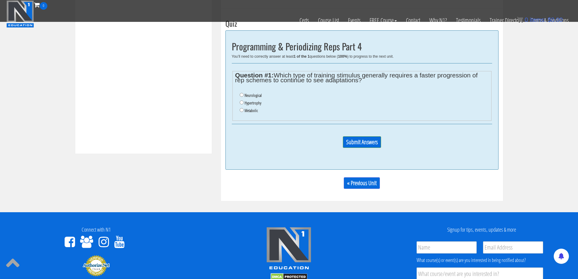
click at [253, 111] on label "Metabolic" at bounding box center [251, 110] width 13 height 5
click at [244, 111] on input "Metabolic" at bounding box center [242, 110] width 4 height 4
radio input "true"
click at [355, 143] on input "Submit Answers" at bounding box center [362, 142] width 38 height 12
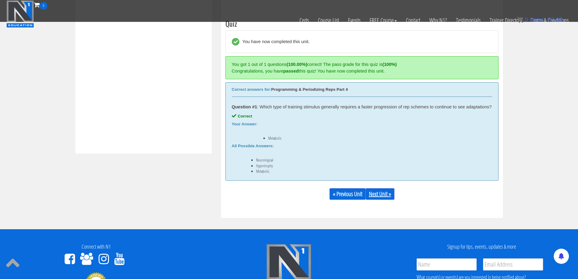
click at [383, 196] on link "Next Unit »" at bounding box center [380, 194] width 29 height 12
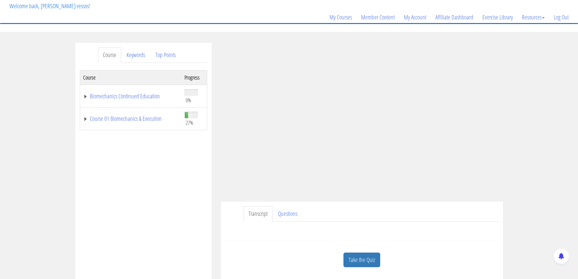
scroll to position [101, 0]
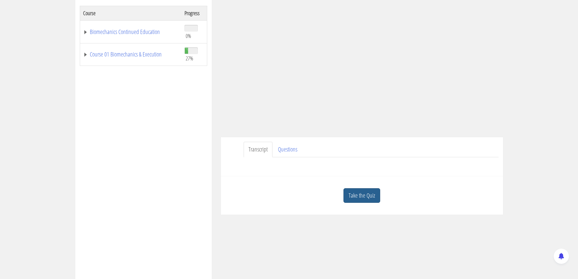
click at [366, 194] on link "Take the Quiz" at bounding box center [361, 195] width 37 height 15
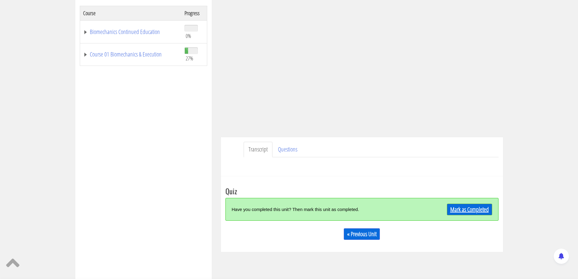
click at [467, 209] on link "Mark as Completed" at bounding box center [469, 210] width 45 height 12
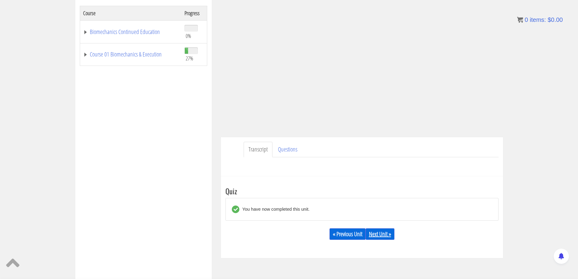
click at [380, 232] on link "Next Unit »" at bounding box center [380, 234] width 29 height 12
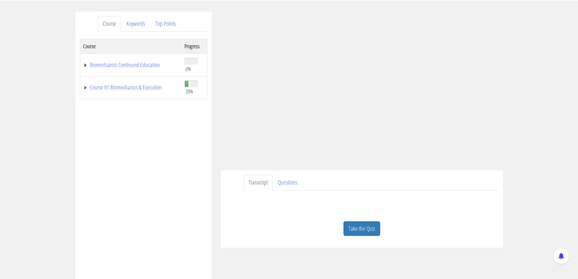
scroll to position [101, 0]
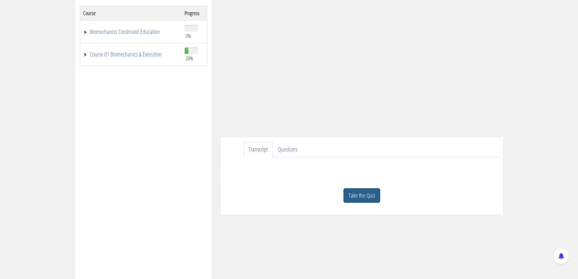
click at [360, 193] on link "Take the Quiz" at bounding box center [361, 195] width 37 height 15
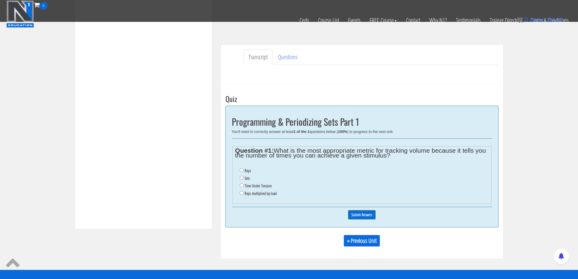
scroll to position [152, 0]
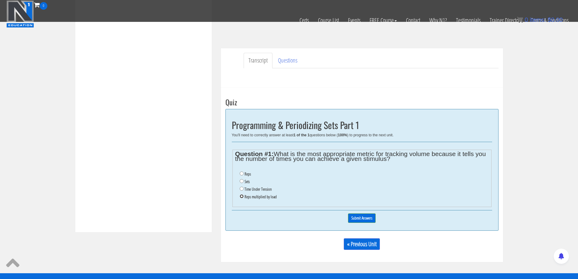
click at [242, 196] on input "Reps multiplied by load" at bounding box center [242, 196] width 4 height 4
radio input "true"
click at [363, 218] on input "Submit Answers" at bounding box center [362, 217] width 28 height 9
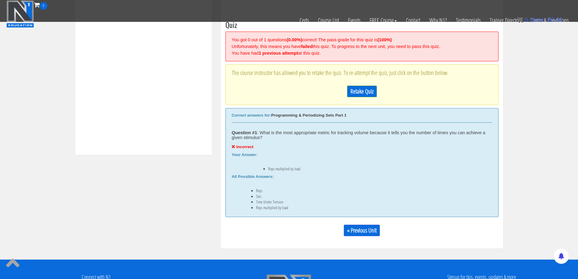
scroll to position [230, 0]
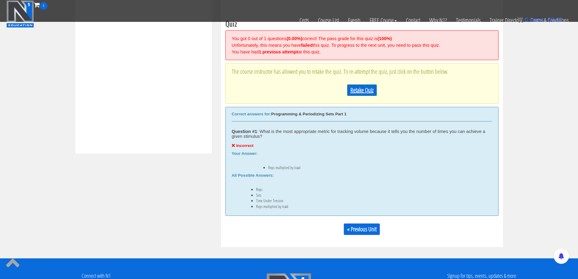
click at [361, 91] on link "Retake Quiz" at bounding box center [362, 90] width 30 height 12
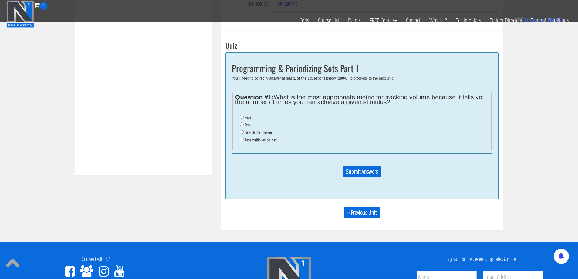
scroll to position [180, 0]
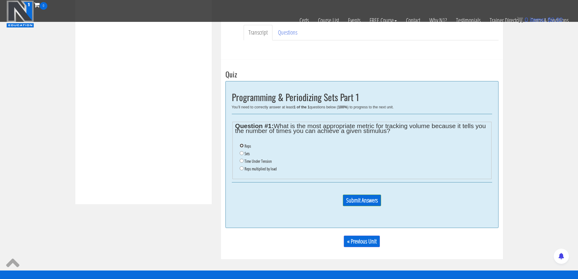
click at [241, 145] on input "Reps" at bounding box center [242, 145] width 4 height 4
radio input "true"
click at [360, 200] on input "Submit Answers" at bounding box center [362, 200] width 38 height 12
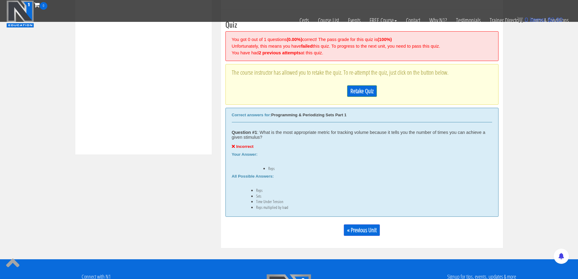
scroll to position [230, 0]
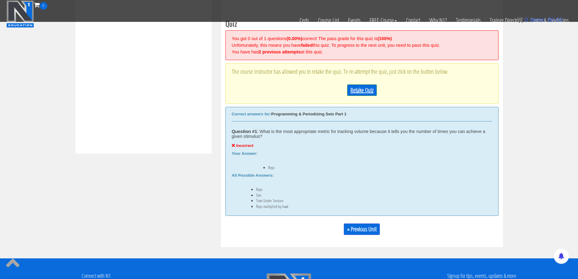
click at [359, 88] on link "Retake Quiz" at bounding box center [362, 90] width 30 height 12
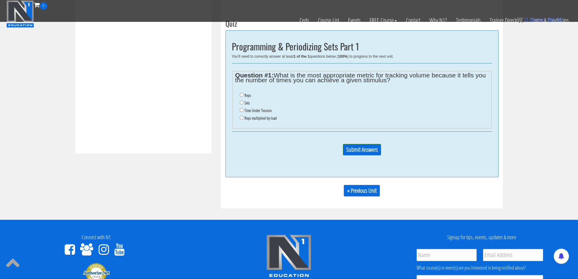
click at [248, 103] on label "Sets" at bounding box center [247, 102] width 5 height 5
click at [244, 103] on input "Sets" at bounding box center [242, 102] width 4 height 4
radio input "true"
click at [361, 150] on input "Submit Answers" at bounding box center [362, 150] width 38 height 12
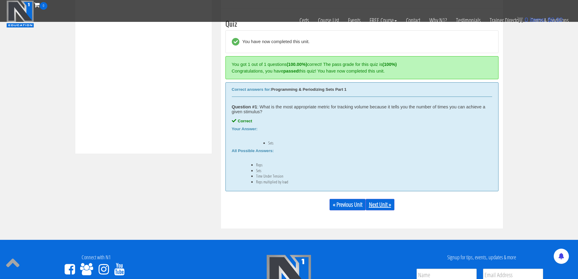
click at [380, 203] on link "Next Unit »" at bounding box center [380, 205] width 29 height 12
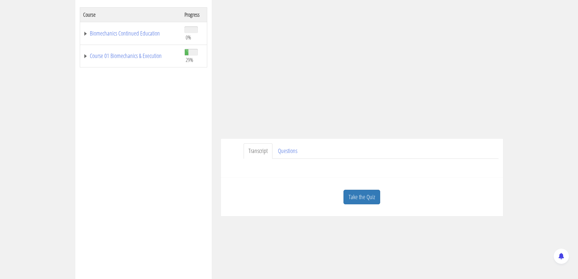
scroll to position [101, 0]
click at [366, 193] on link "Take the Quiz" at bounding box center [361, 195] width 37 height 15
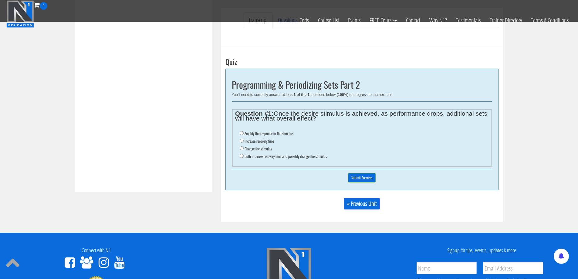
scroll to position [202, 0]
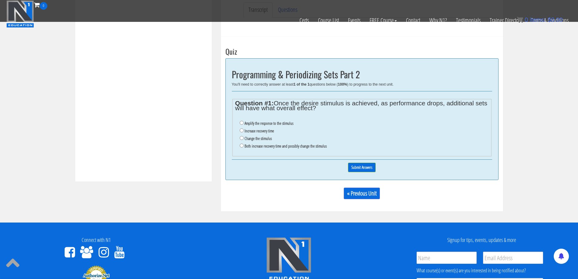
click at [267, 146] on label "Both increase recovery time and possibly change the stimulus" at bounding box center [286, 145] width 82 height 5
click at [244, 146] on input "Both increase recovery time and possibly change the stimulus" at bounding box center [242, 145] width 4 height 4
radio input "true"
click at [360, 168] on input "Submit Answers" at bounding box center [362, 167] width 28 height 9
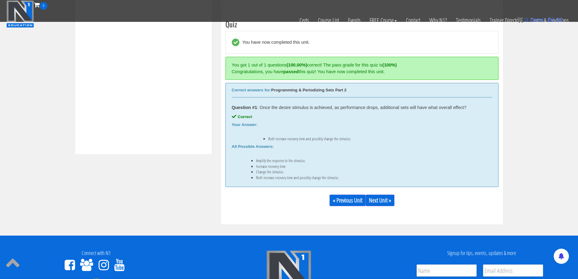
scroll to position [230, 0]
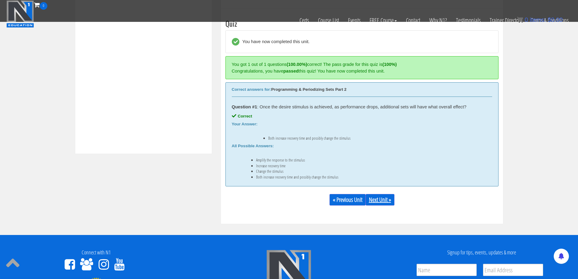
click at [379, 199] on link "Next Unit »" at bounding box center [380, 200] width 29 height 12
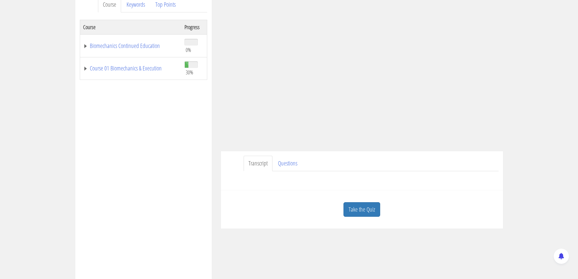
scroll to position [101, 0]
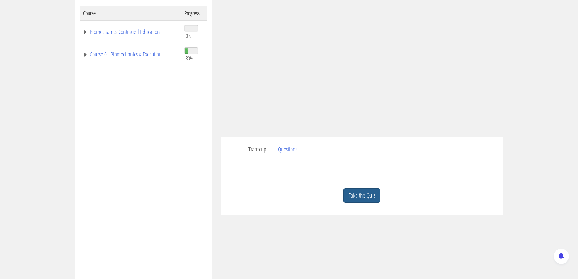
click at [358, 194] on link "Take the Quiz" at bounding box center [361, 195] width 37 height 15
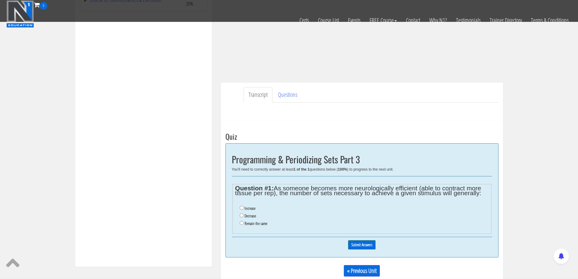
scroll to position [202, 0]
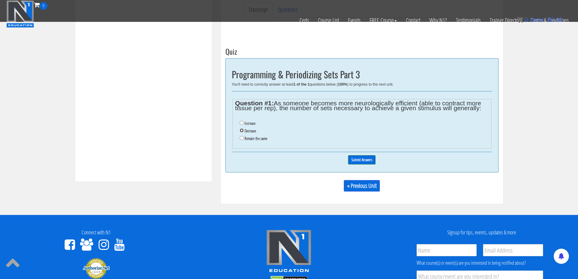
click at [241, 129] on input "Decrease" at bounding box center [242, 130] width 4 height 4
radio input "true"
click at [359, 159] on input "Submit Answers" at bounding box center [362, 159] width 28 height 9
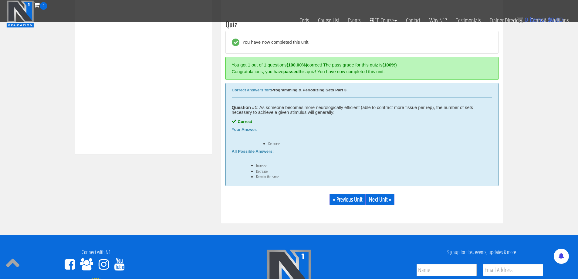
scroll to position [230, 0]
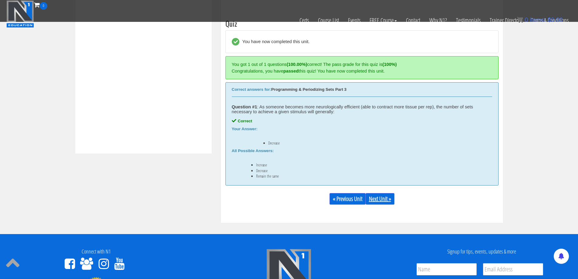
click at [380, 198] on link "Next Unit »" at bounding box center [380, 199] width 29 height 12
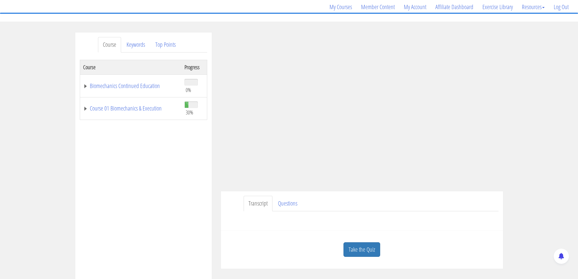
scroll to position [51, 0]
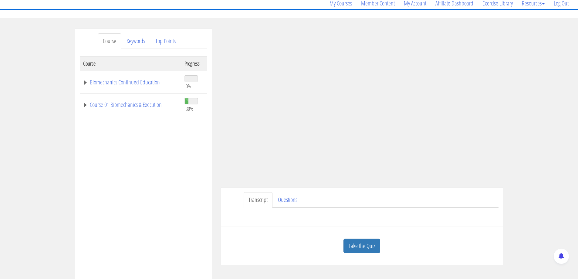
click at [362, 241] on link "Take the Quiz" at bounding box center [361, 245] width 37 height 15
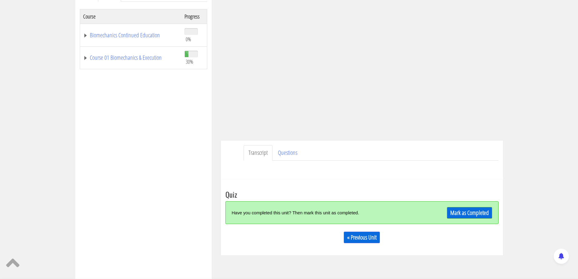
scroll to position [101, 0]
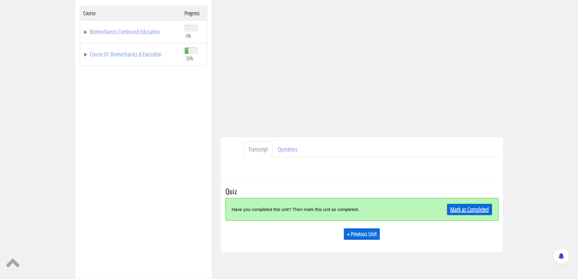
click at [454, 207] on link "Mark as Completed" at bounding box center [469, 210] width 45 height 12
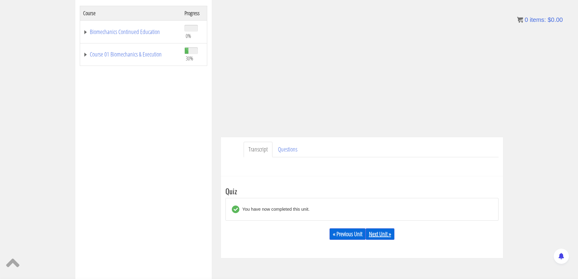
click at [380, 232] on link "Next Unit »" at bounding box center [380, 234] width 29 height 12
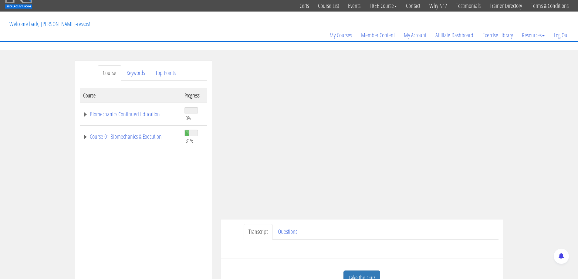
scroll to position [101, 0]
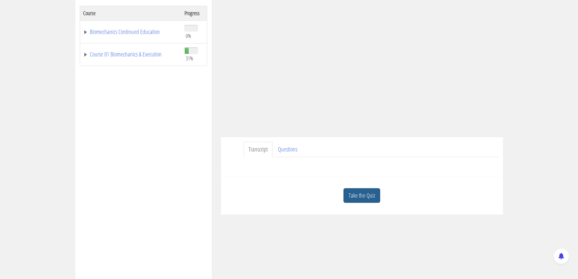
click at [364, 195] on link "Take the Quiz" at bounding box center [361, 195] width 37 height 15
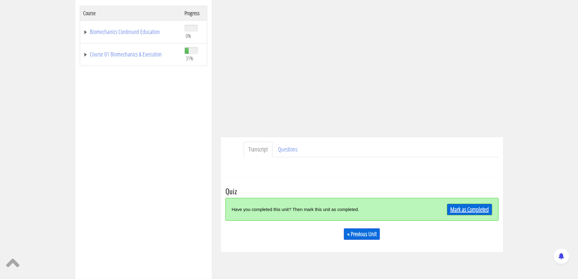
click at [458, 208] on link "Mark as Completed" at bounding box center [469, 210] width 45 height 12
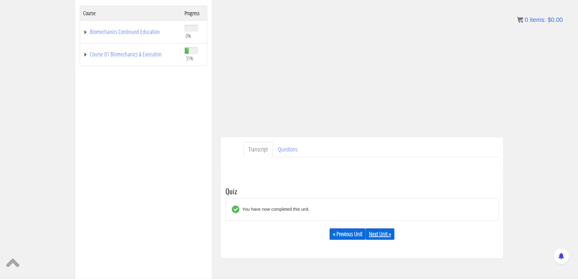
click at [379, 231] on link "Next Unit »" at bounding box center [380, 234] width 29 height 12
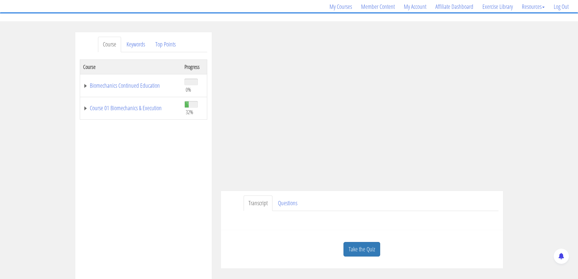
scroll to position [51, 0]
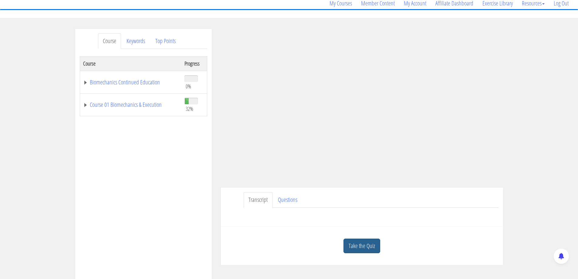
click at [366, 244] on link "Take the Quiz" at bounding box center [361, 245] width 37 height 15
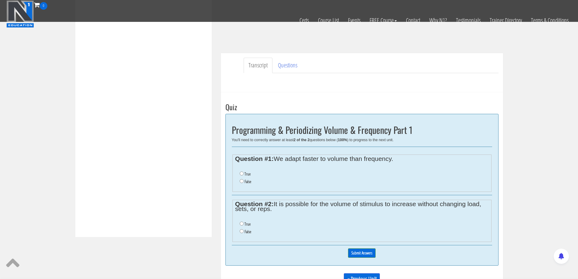
scroll to position [152, 0]
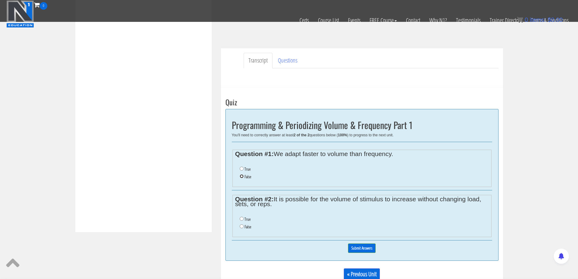
click at [242, 177] on input "False" at bounding box center [242, 176] width 4 height 4
radio input "true"
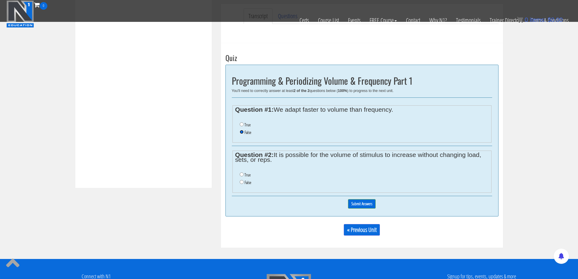
scroll to position [202, 0]
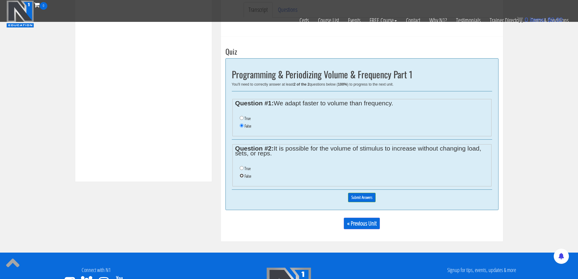
click at [243, 175] on input "False" at bounding box center [242, 176] width 4 height 4
radio input "true"
click at [363, 198] on input "Submit Answers" at bounding box center [362, 197] width 28 height 9
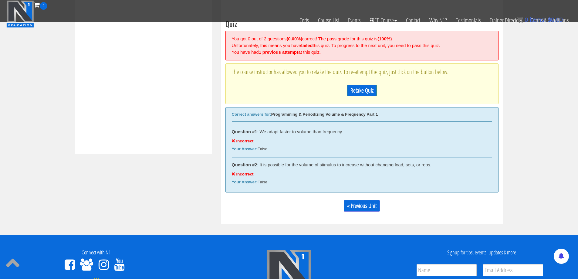
scroll to position [230, 0]
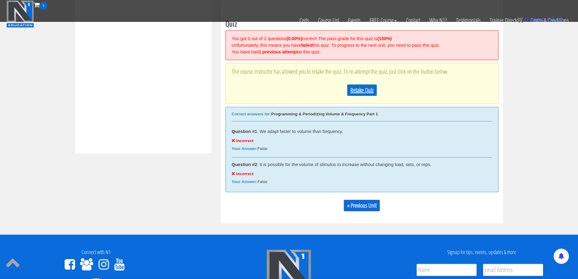
click at [361, 91] on link "Retake Quiz" at bounding box center [362, 90] width 30 height 12
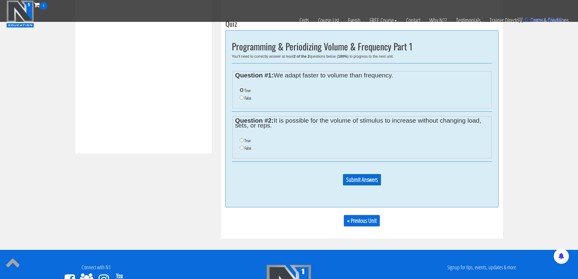
click at [241, 91] on input "True" at bounding box center [242, 90] width 4 height 4
radio input "true"
click at [241, 140] on input "True" at bounding box center [242, 140] width 4 height 4
radio input "true"
click at [360, 179] on input "Submit Answers" at bounding box center [362, 180] width 38 height 12
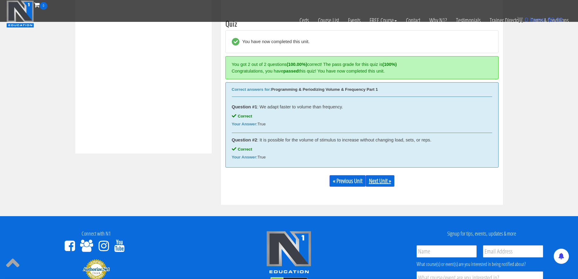
click at [378, 179] on link "Next Unit »" at bounding box center [380, 181] width 29 height 12
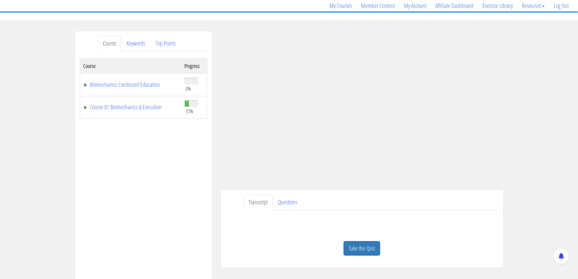
scroll to position [51, 0]
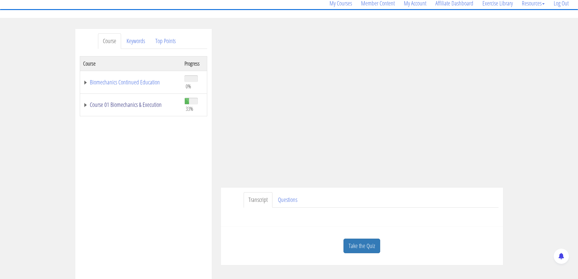
click at [160, 108] on td "Course 01 Biomechanics & Execution" at bounding box center [131, 104] width 102 height 23
click at [346, 238] on div "Take the Quiz" at bounding box center [361, 245] width 273 height 29
drag, startPoint x: 352, startPoint y: 241, endPoint x: 355, endPoint y: 241, distance: 3.6
click at [352, 241] on link "Take the Quiz" at bounding box center [361, 245] width 37 height 15
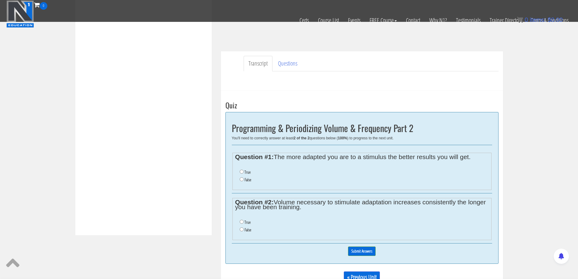
scroll to position [152, 0]
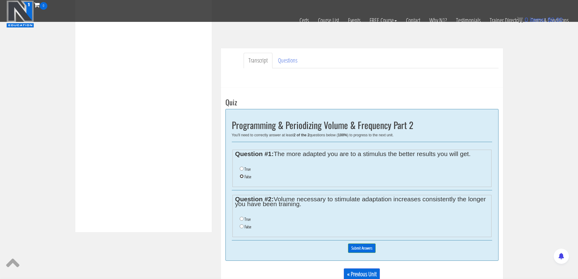
click at [242, 177] on input "False" at bounding box center [242, 176] width 4 height 4
radio input "true"
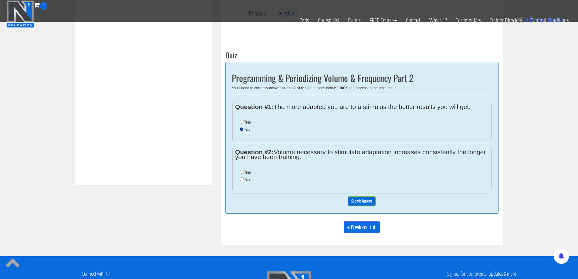
scroll to position [202, 0]
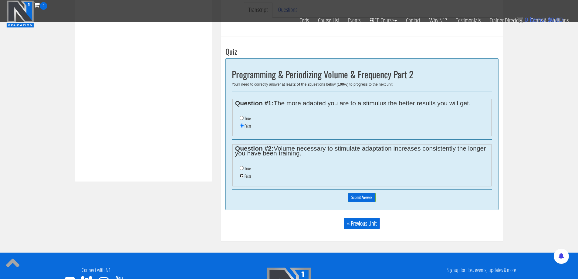
click at [241, 174] on input "False" at bounding box center [242, 176] width 4 height 4
radio input "true"
click at [365, 199] on input "Submit Answers" at bounding box center [362, 197] width 28 height 9
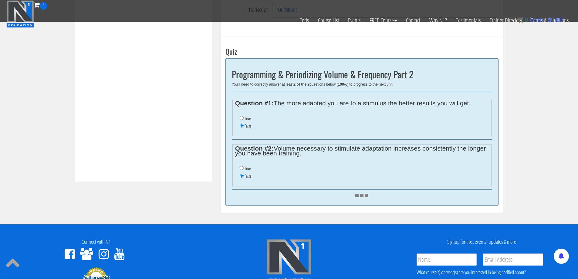
scroll to position [230, 0]
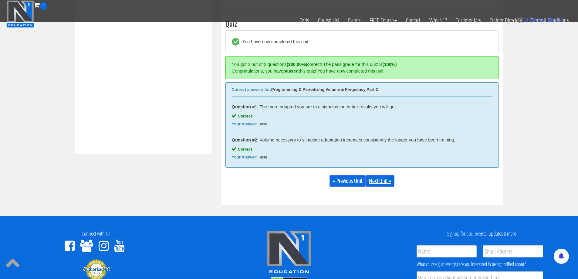
click at [380, 181] on link "Next Unit »" at bounding box center [380, 181] width 29 height 12
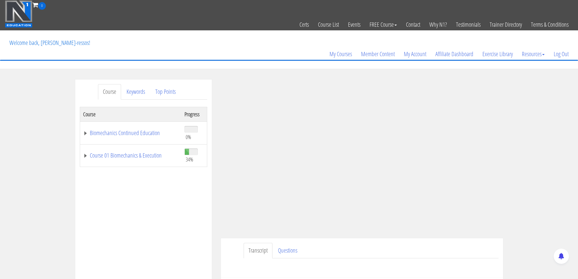
scroll to position [101, 0]
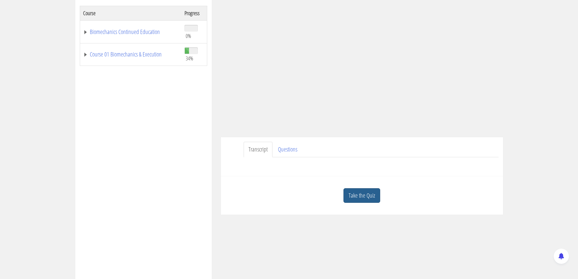
click at [363, 194] on link "Take the Quiz" at bounding box center [361, 195] width 37 height 15
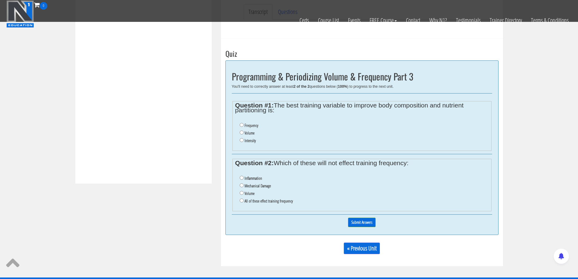
scroll to position [202, 0]
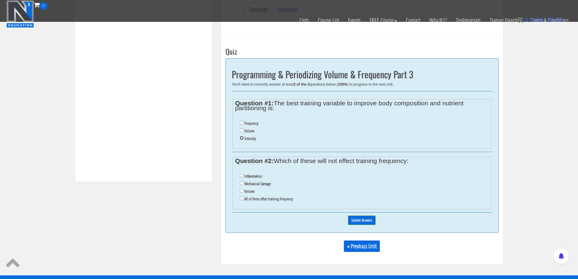
click at [242, 138] on input "Intensity" at bounding box center [242, 138] width 4 height 4
radio input "true"
click at [253, 198] on label "All of these effect training frequency" at bounding box center [269, 198] width 48 height 5
click at [244, 198] on input "All of these effect training frequency" at bounding box center [242, 198] width 4 height 4
radio input "true"
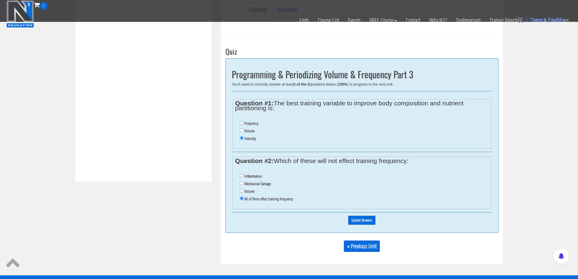
click at [361, 221] on input "Submit Answers" at bounding box center [362, 219] width 28 height 9
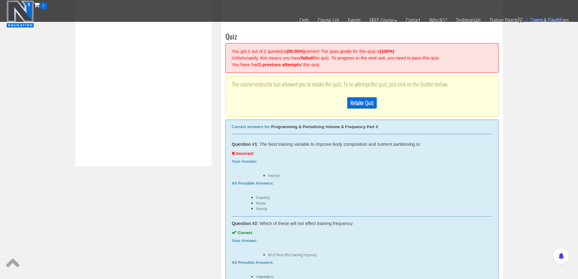
scroll to position [230, 0]
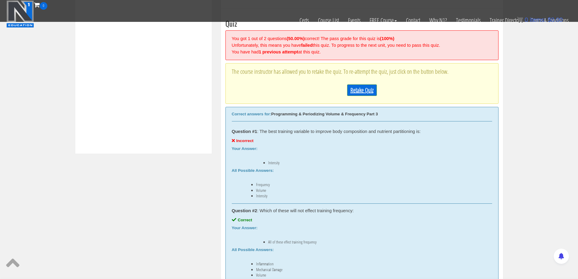
click at [360, 88] on link "Retake Quiz" at bounding box center [362, 90] width 30 height 12
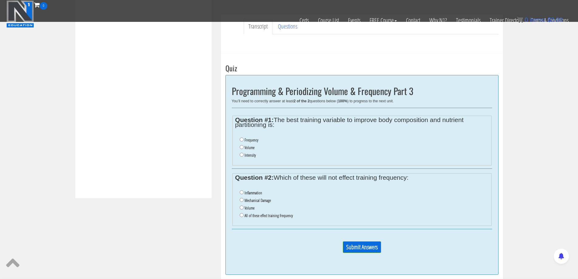
scroll to position [180, 0]
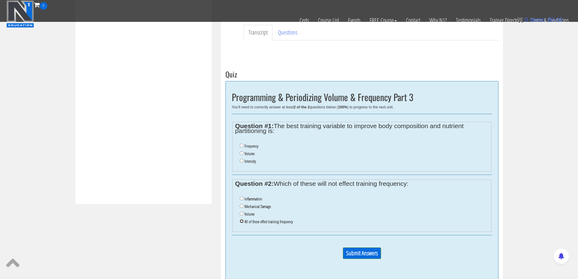
click at [243, 221] on input "All of these effect training frequency" at bounding box center [242, 221] width 4 height 4
radio input "true"
click at [242, 146] on input "Frequency" at bounding box center [242, 145] width 4 height 4
radio input "true"
click at [360, 253] on input "Submit Answers" at bounding box center [362, 253] width 38 height 12
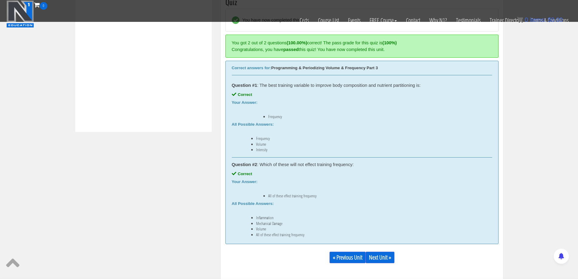
scroll to position [281, 0]
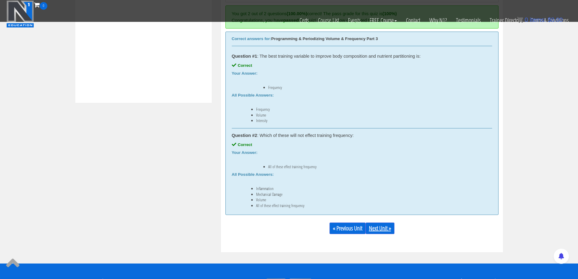
click at [381, 226] on link "Next Unit »" at bounding box center [380, 228] width 29 height 12
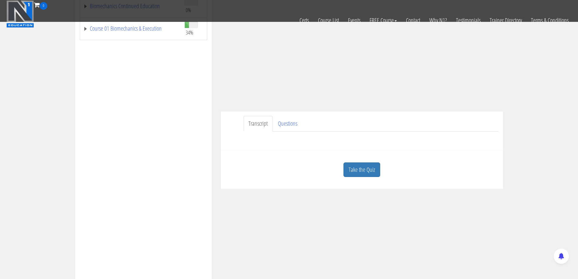
scroll to position [152, 0]
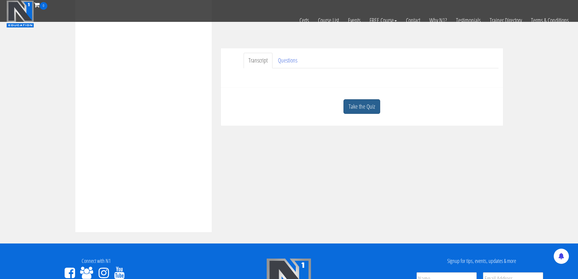
click at [360, 111] on link "Take the Quiz" at bounding box center [361, 106] width 37 height 15
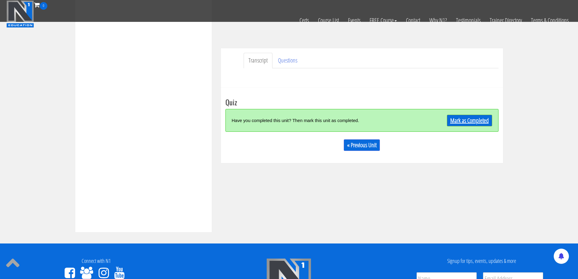
click at [459, 119] on link "Mark as Completed" at bounding box center [469, 121] width 45 height 12
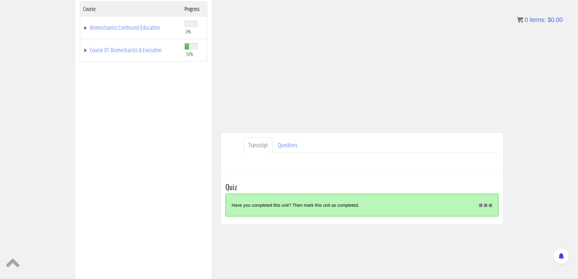
scroll to position [106, 0]
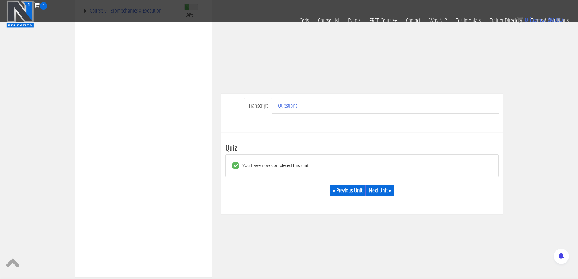
click at [380, 191] on link "Next Unit »" at bounding box center [380, 190] width 29 height 12
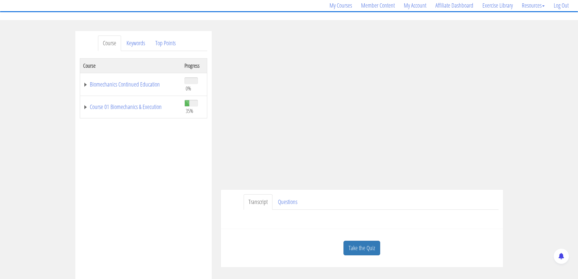
scroll to position [51, 0]
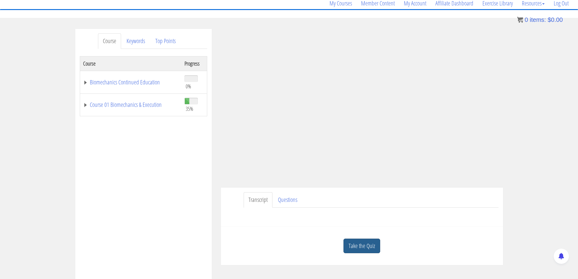
click at [366, 247] on link "Take the Quiz" at bounding box center [361, 245] width 37 height 15
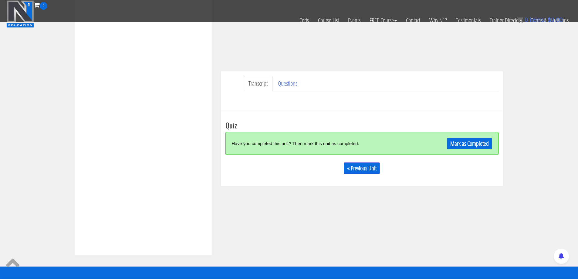
scroll to position [152, 0]
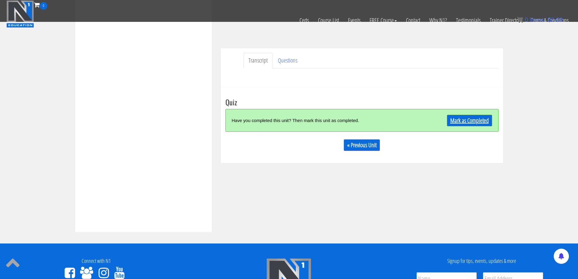
click at [473, 120] on link "Mark as Completed" at bounding box center [469, 121] width 45 height 12
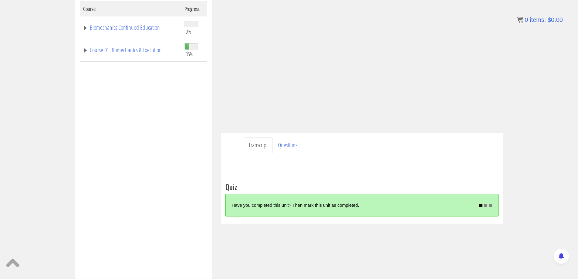
scroll to position [106, 0]
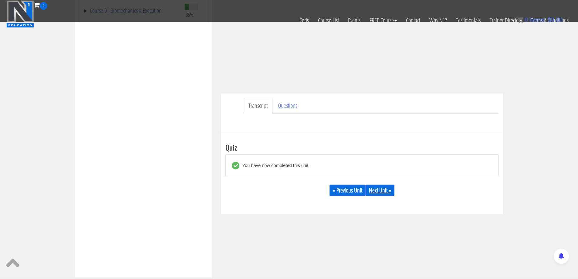
click at [379, 190] on link "Next Unit »" at bounding box center [380, 190] width 29 height 12
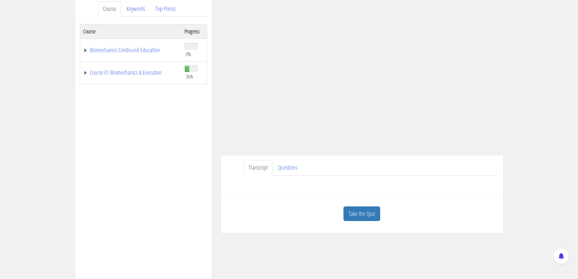
scroll to position [101, 0]
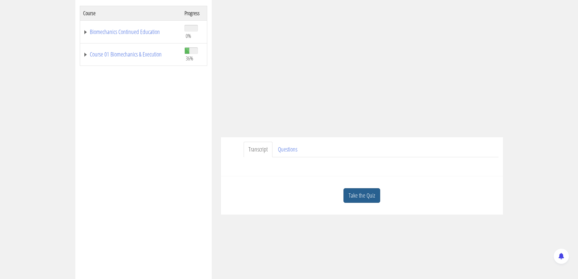
click at [361, 192] on link "Take the Quiz" at bounding box center [361, 195] width 37 height 15
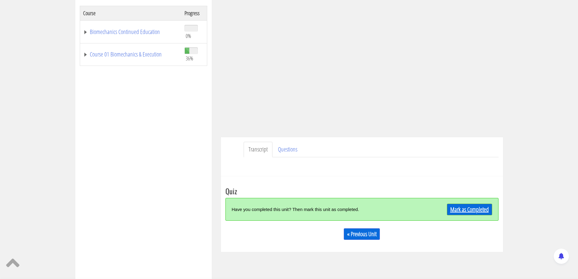
click at [455, 208] on link "Mark as Completed" at bounding box center [469, 210] width 45 height 12
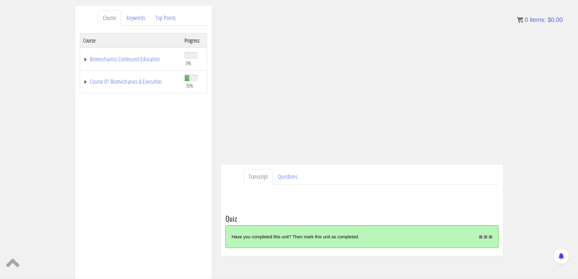
scroll to position [51, 0]
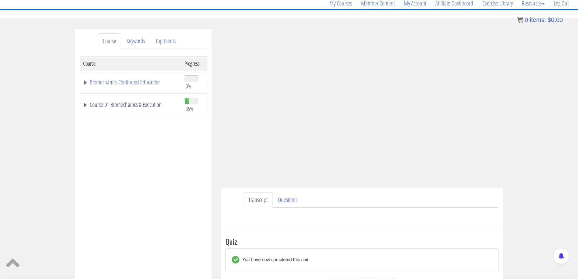
click at [138, 105] on link "Course 01 Biomechanics & Execution" at bounding box center [130, 105] width 95 height 6
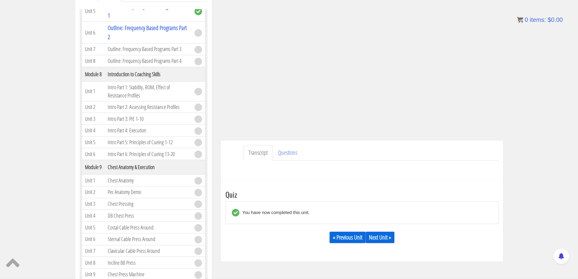
scroll to position [101, 0]
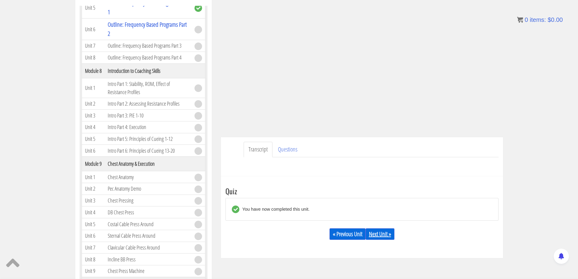
click at [381, 233] on link "Next Unit »" at bounding box center [380, 234] width 29 height 12
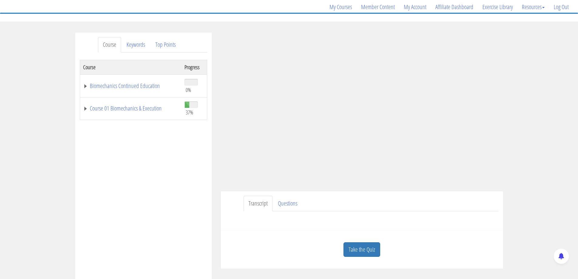
scroll to position [51, 0]
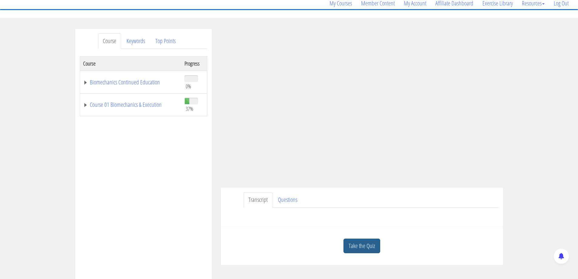
click at [369, 244] on link "Take the Quiz" at bounding box center [361, 245] width 37 height 15
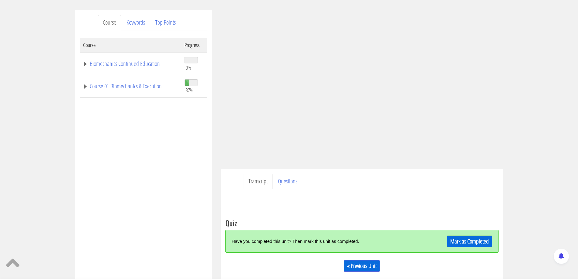
scroll to position [101, 0]
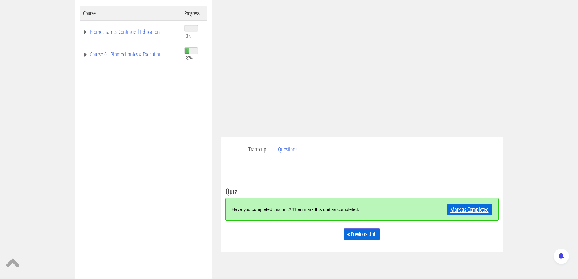
click at [474, 207] on link "Mark as Completed" at bounding box center [469, 210] width 45 height 12
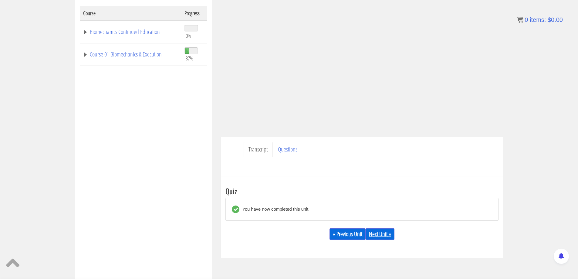
click at [386, 232] on link "Next Unit »" at bounding box center [380, 234] width 29 height 12
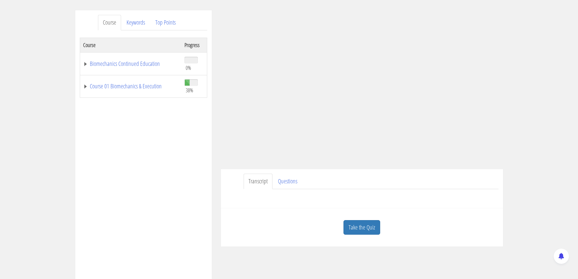
scroll to position [101, 0]
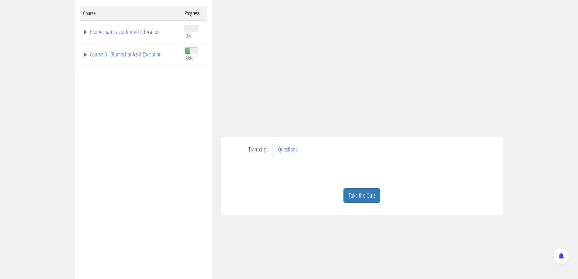
click at [361, 193] on link "Take the Quiz" at bounding box center [361, 195] width 37 height 15
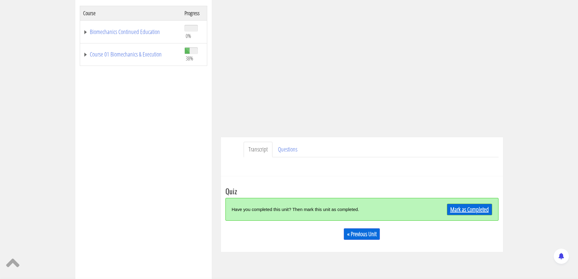
click at [466, 209] on link "Mark as Completed" at bounding box center [469, 210] width 45 height 12
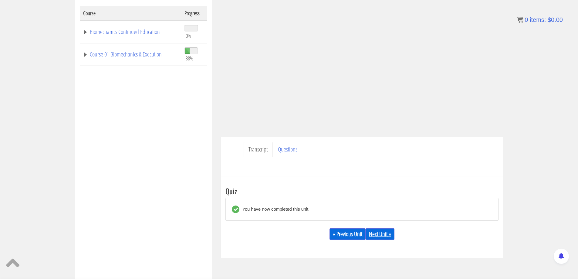
click at [380, 233] on link "Next Unit »" at bounding box center [380, 234] width 29 height 12
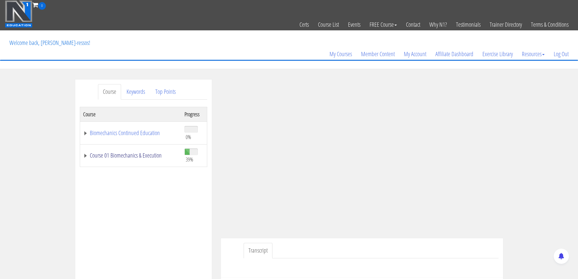
click at [136, 157] on link "Course 01 Biomechanics & Execution" at bounding box center [130, 155] width 95 height 6
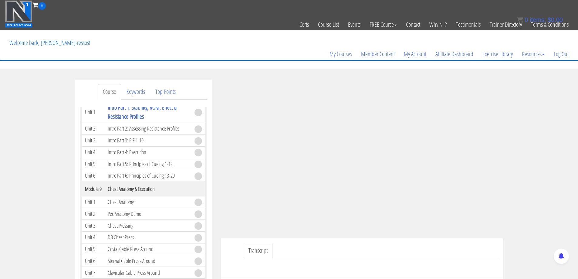
scroll to position [910, 0]
